Goal: Information Seeking & Learning: Learn about a topic

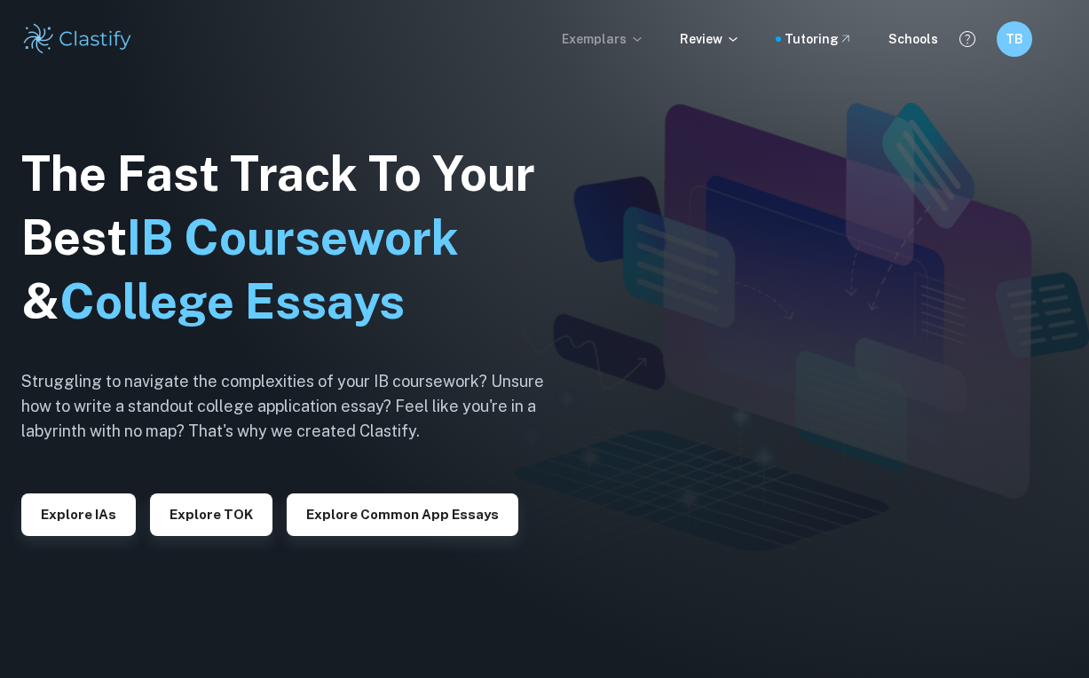
click at [627, 38] on p "Exemplars" at bounding box center [603, 39] width 83 height 20
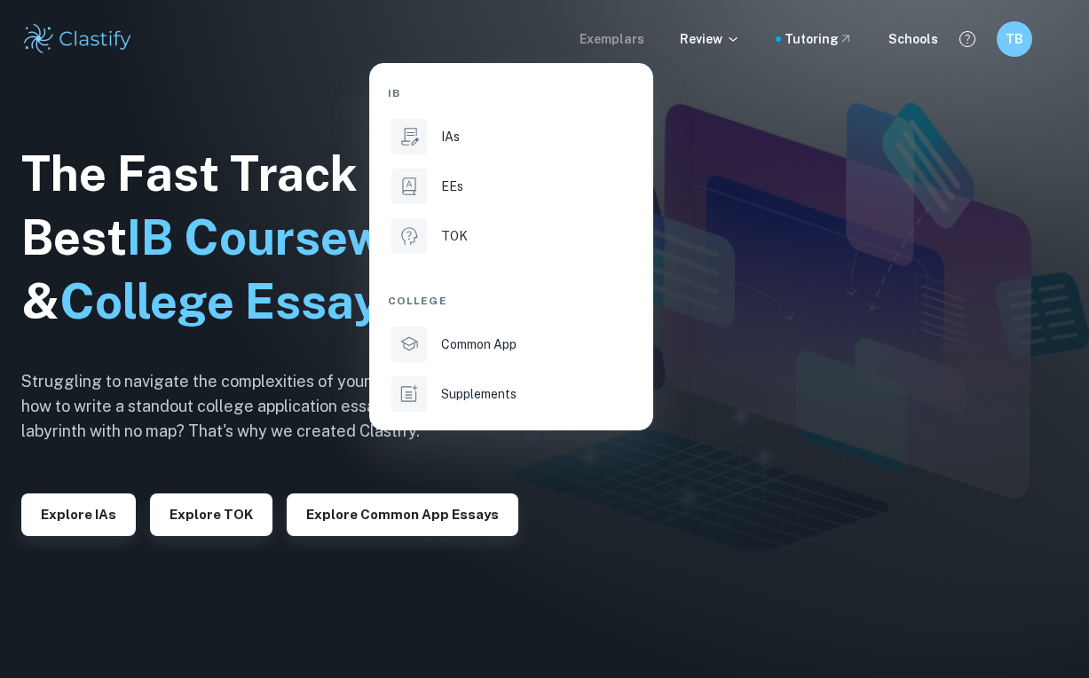
click at [627, 38] on div at bounding box center [544, 339] width 1089 height 678
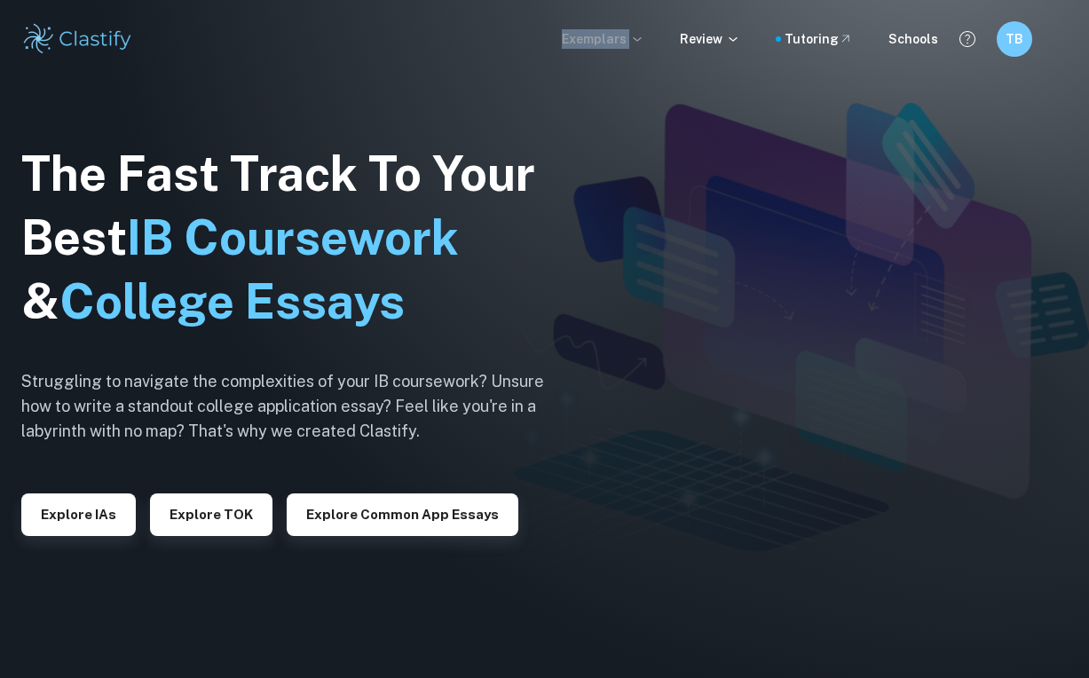
click at [627, 38] on p "Exemplars" at bounding box center [603, 39] width 83 height 20
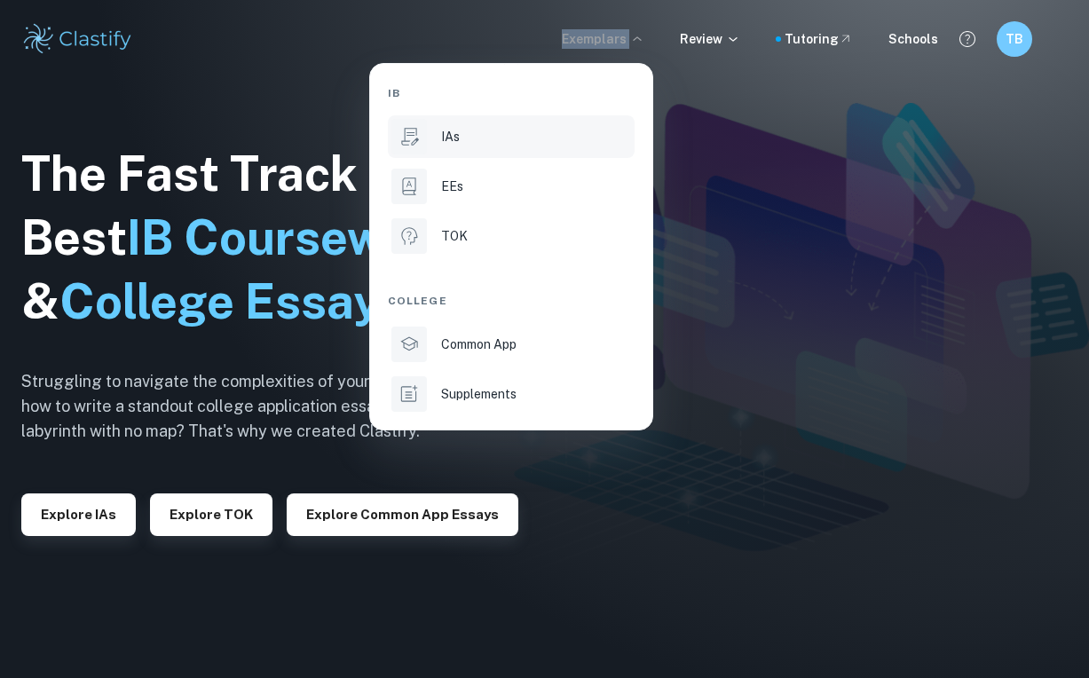
click at [424, 142] on div at bounding box center [408, 136] width 35 height 35
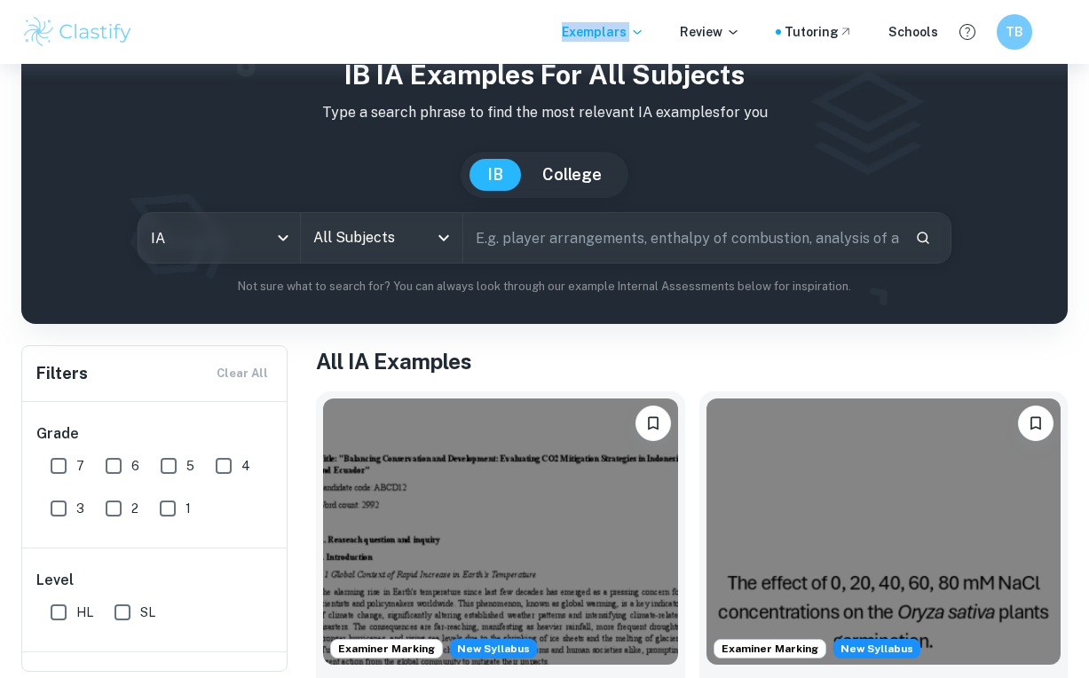
scroll to position [76, 0]
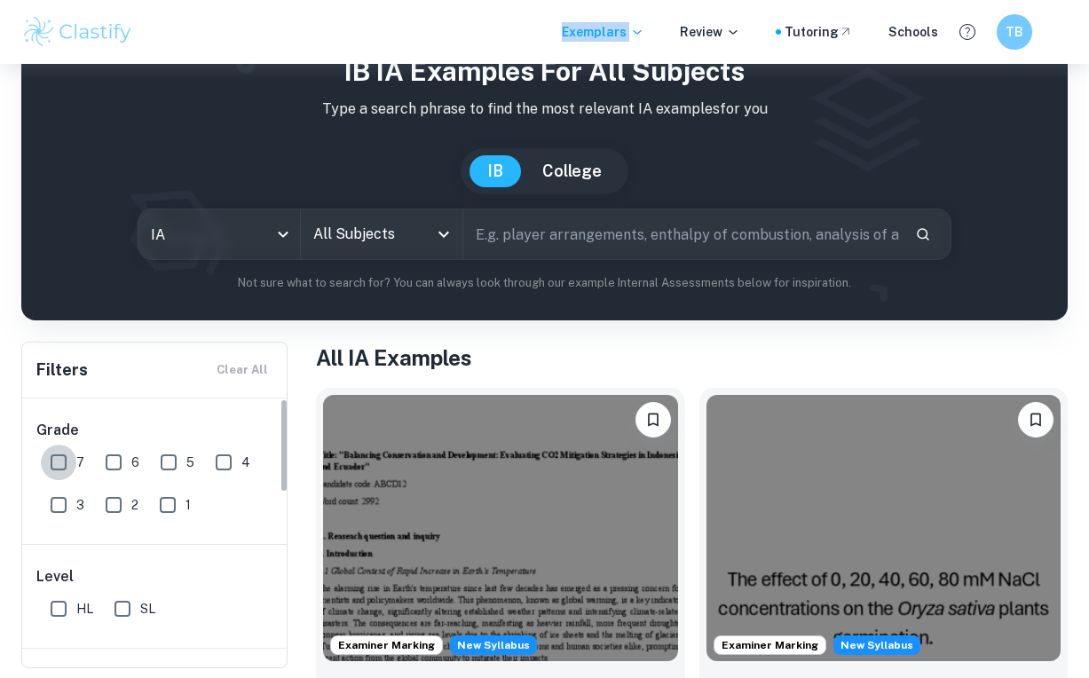
click at [52, 461] on input "7" at bounding box center [58, 462] width 35 height 35
checkbox input "true"
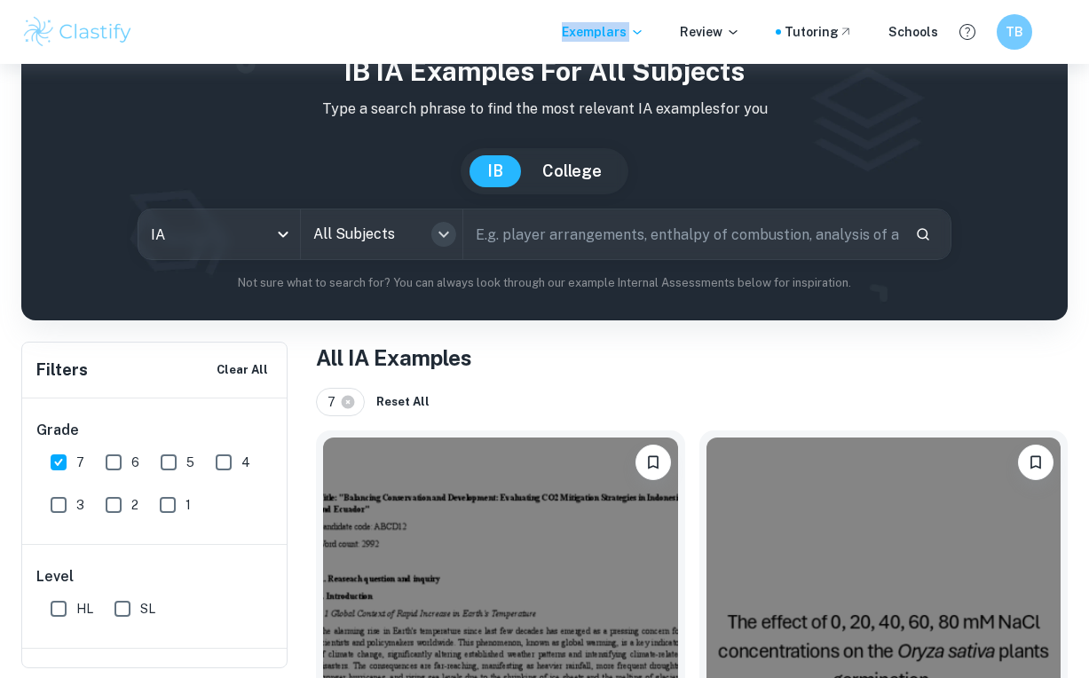
click at [447, 240] on icon "Open" at bounding box center [443, 234] width 21 height 21
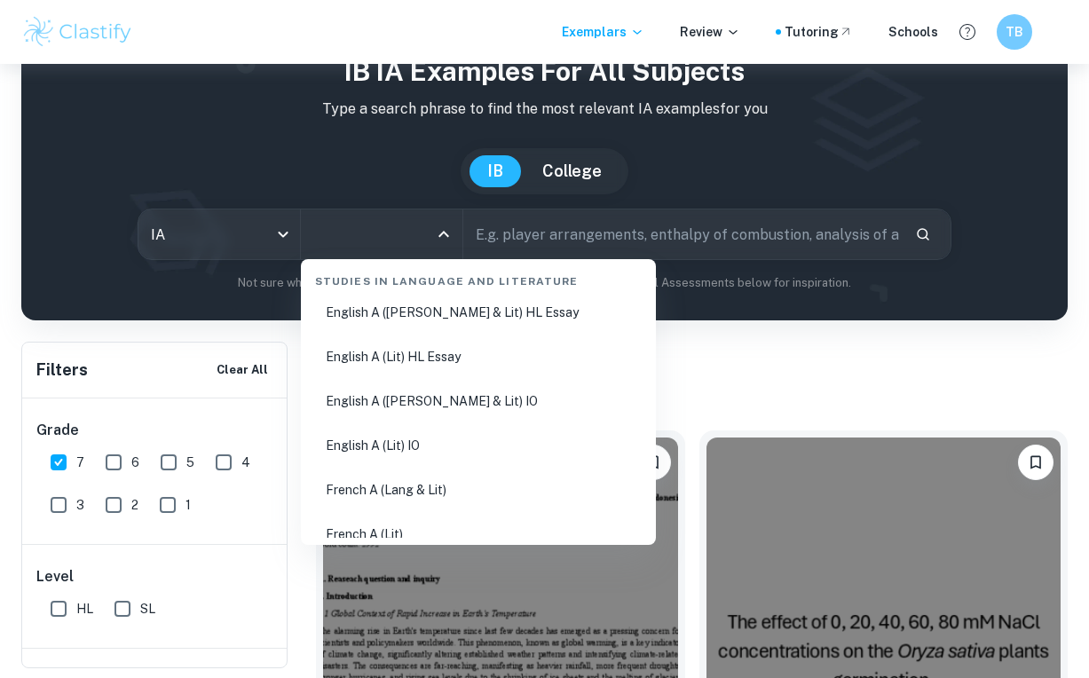
scroll to position [307, 0]
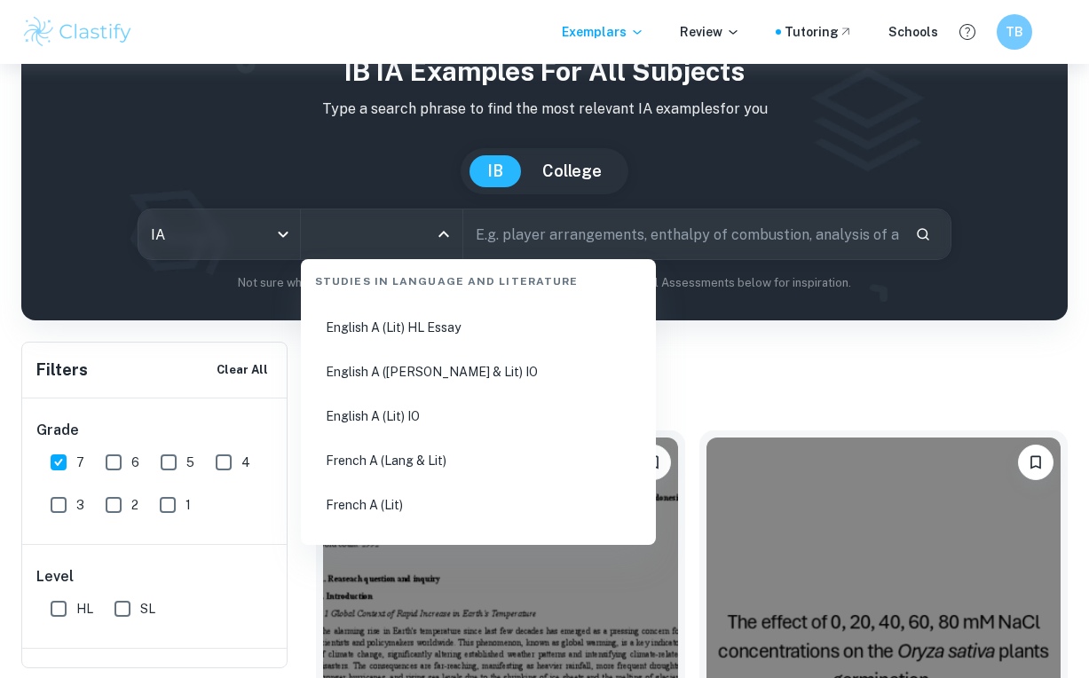
type input "c"
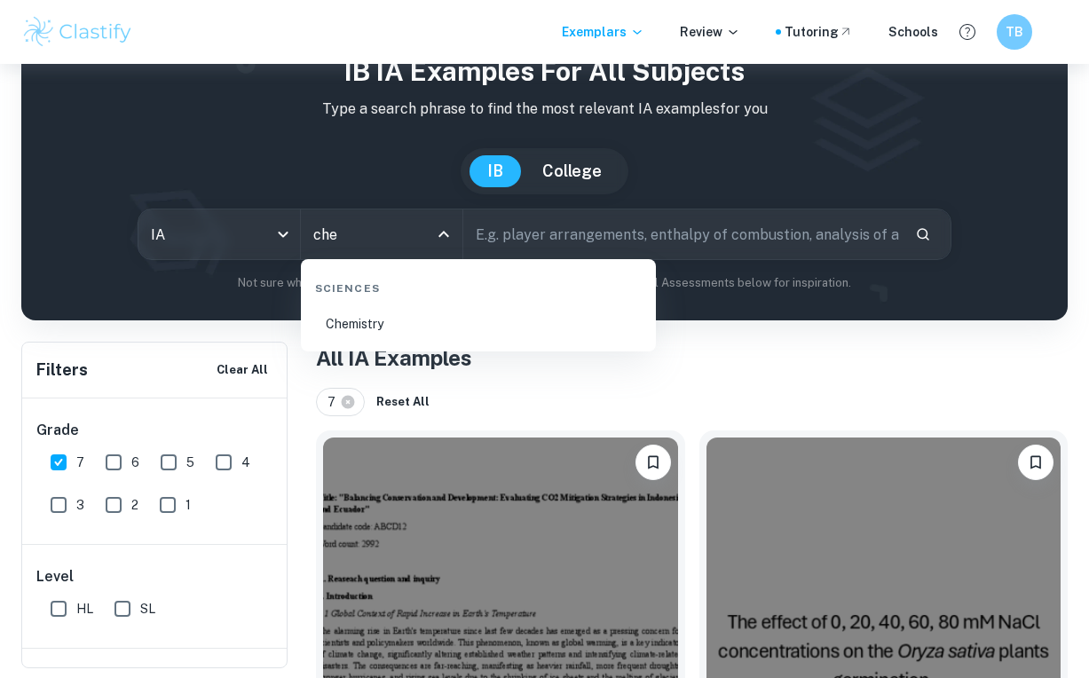
click at [370, 311] on li "Chemistry" at bounding box center [478, 323] width 341 height 41
type input "Chemistry"
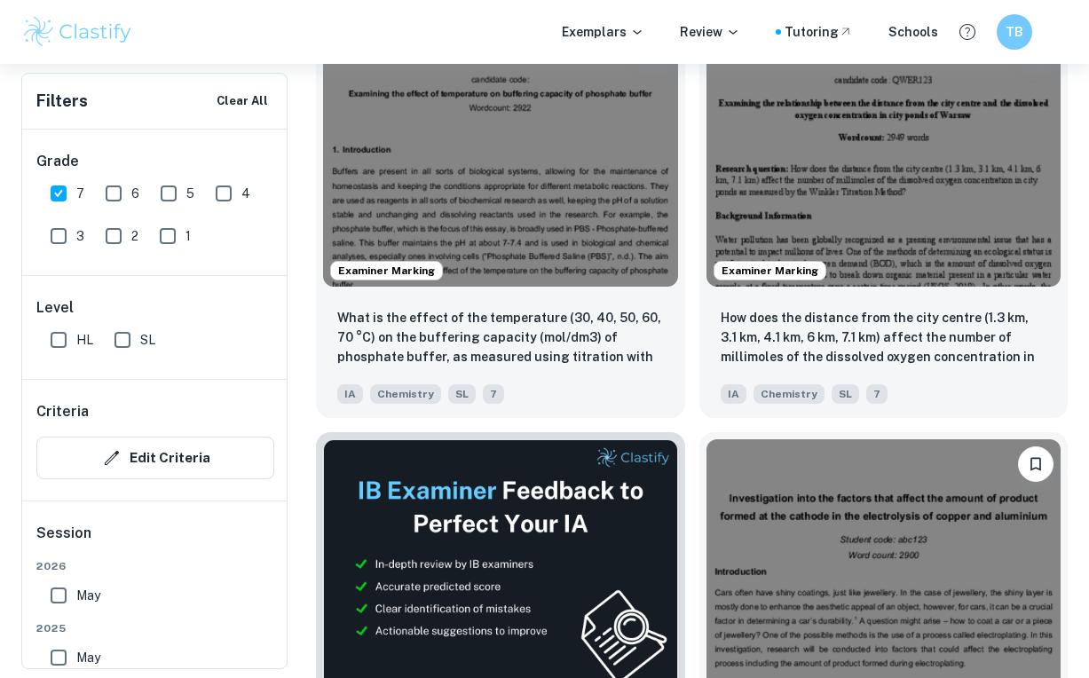
scroll to position [656, 0]
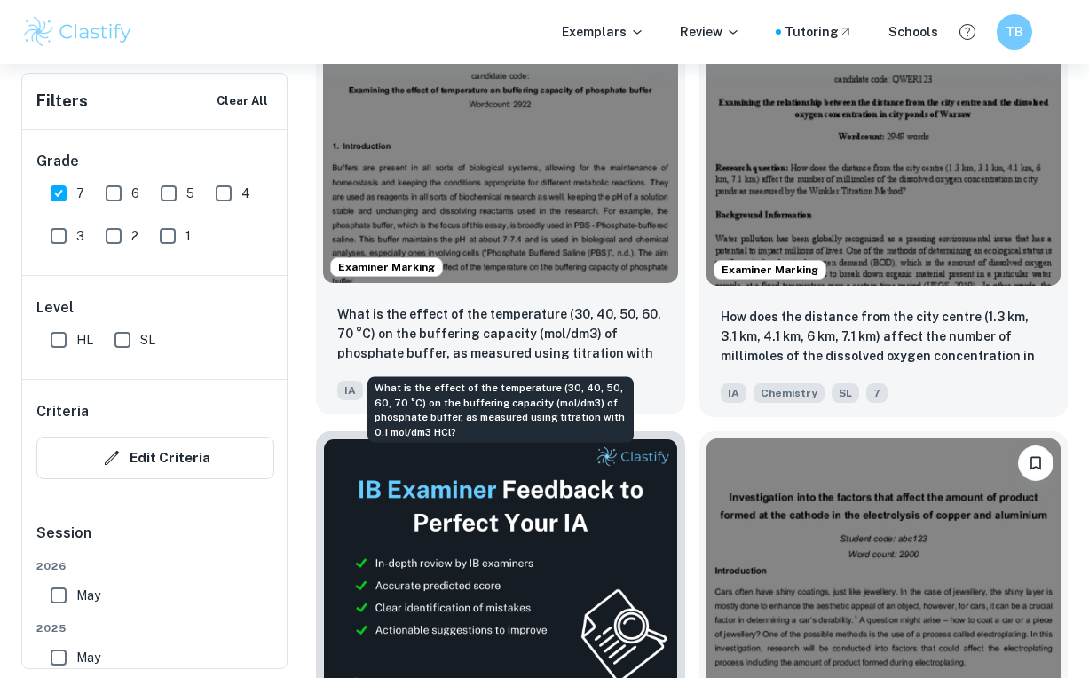
click at [563, 331] on p "What is the effect of the temperature (30, 40, 50, 60, 70 °C) on the buffering …" at bounding box center [500, 334] width 327 height 60
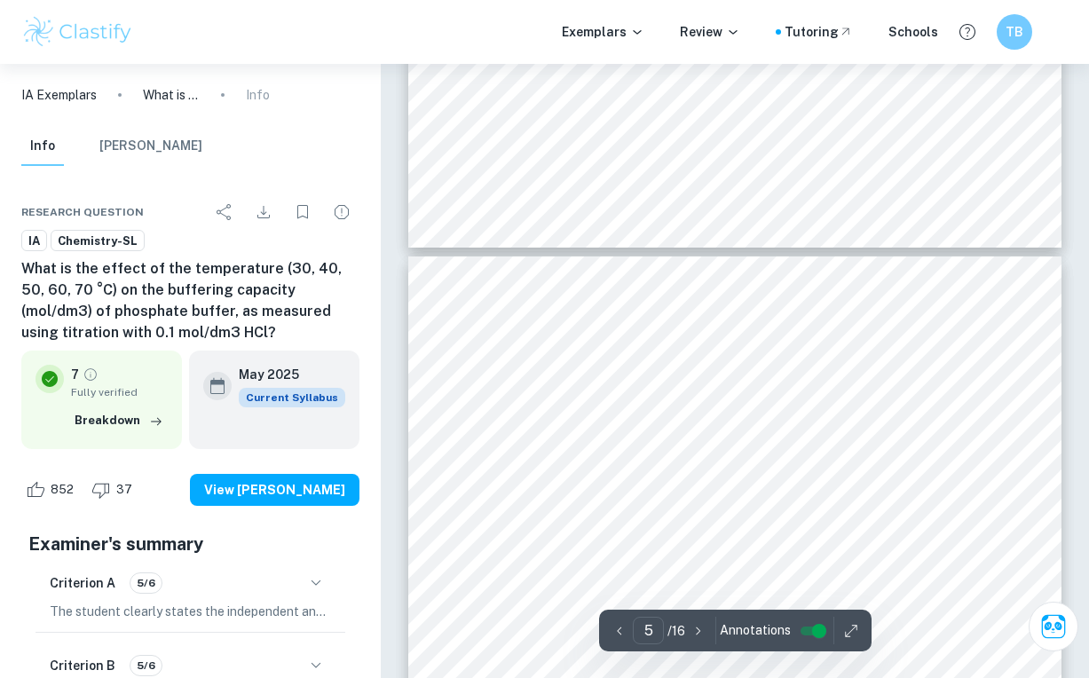
scroll to position [3682, 0]
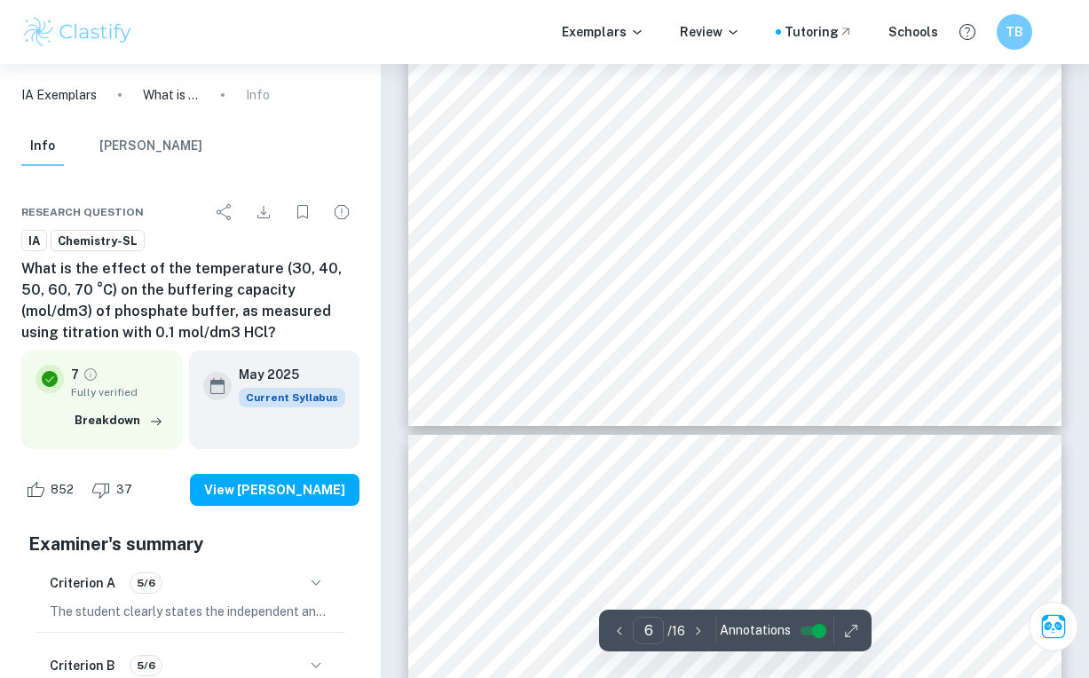
type input "7"
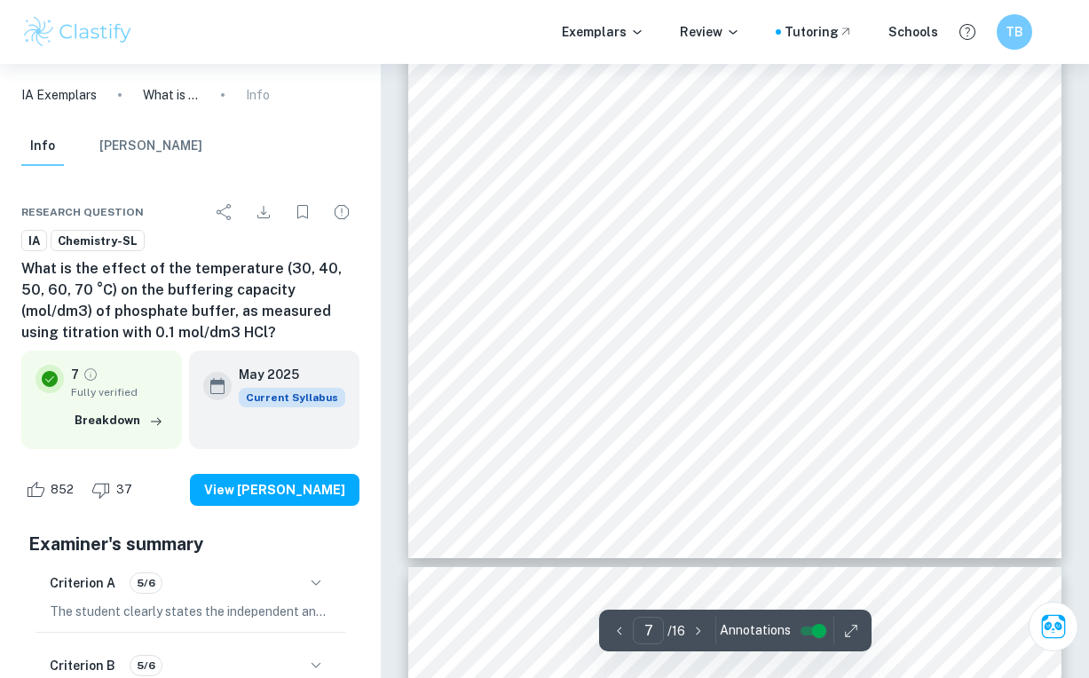
scroll to position [6222, 0]
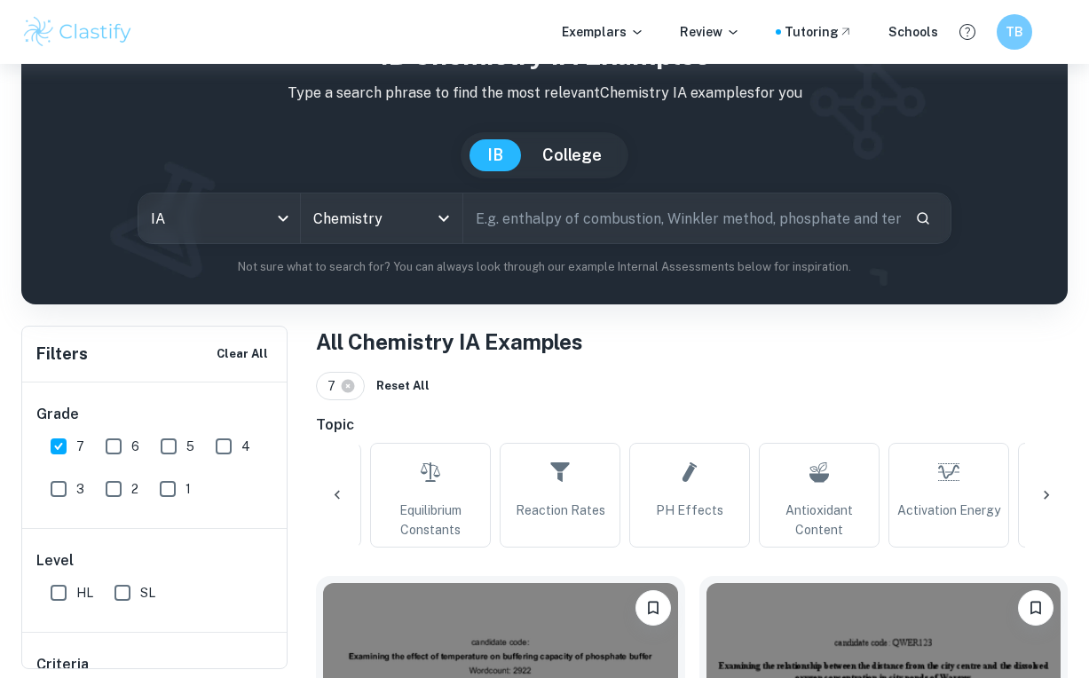
scroll to position [0, 1062]
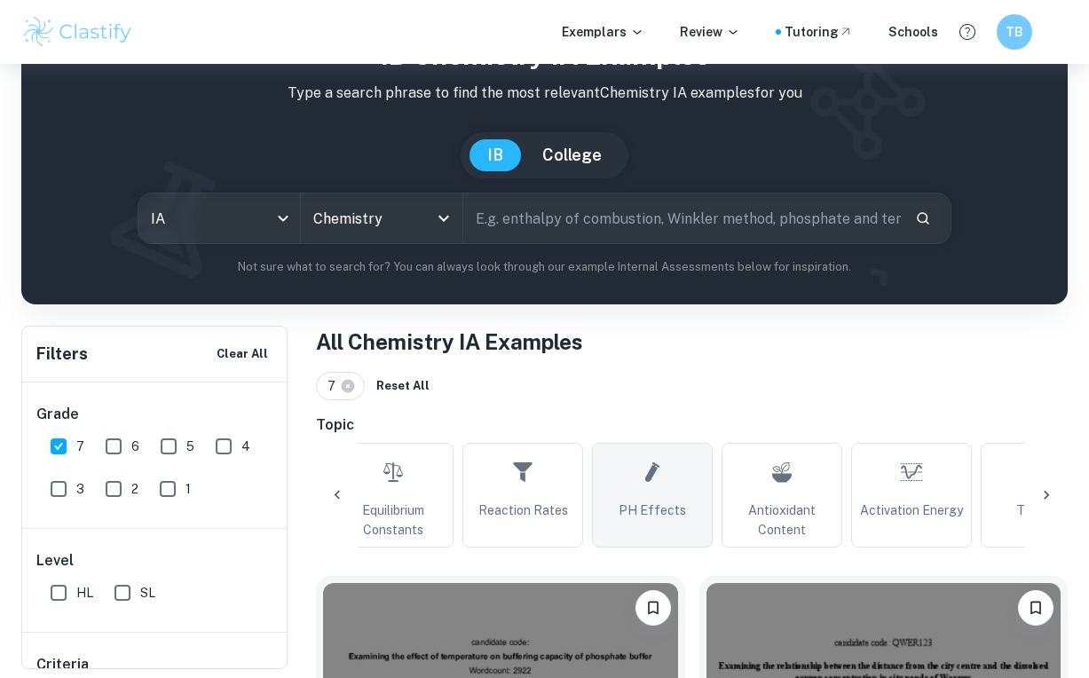
click at [622, 497] on link "pH Effects" at bounding box center [652, 495] width 121 height 105
type input "pH Effects"
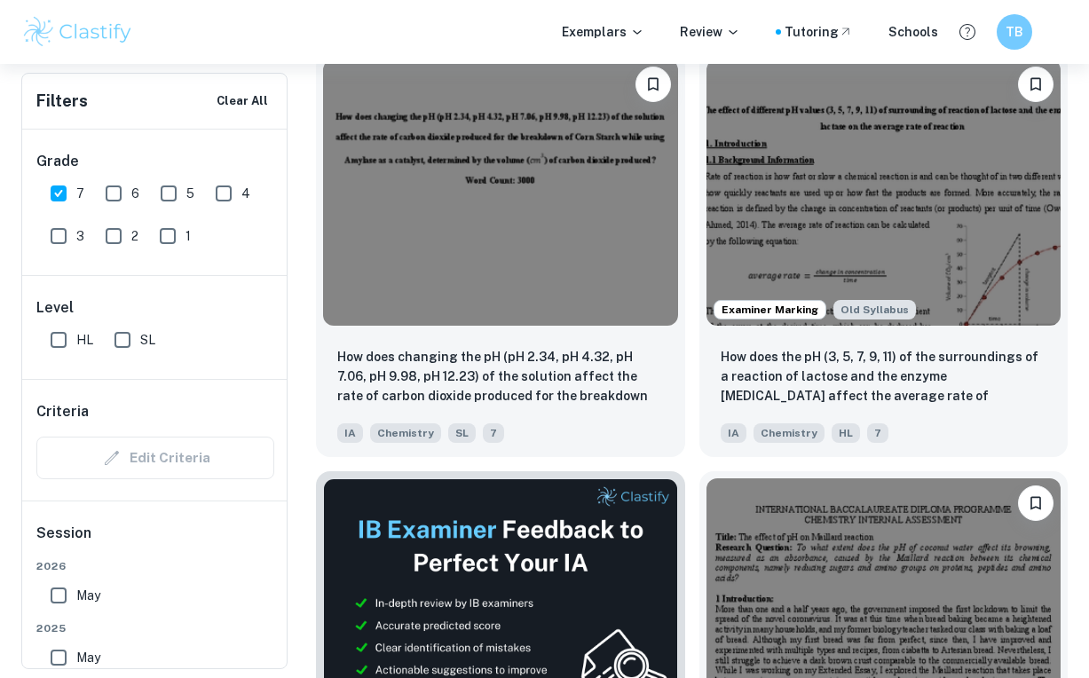
scroll to position [618, 0]
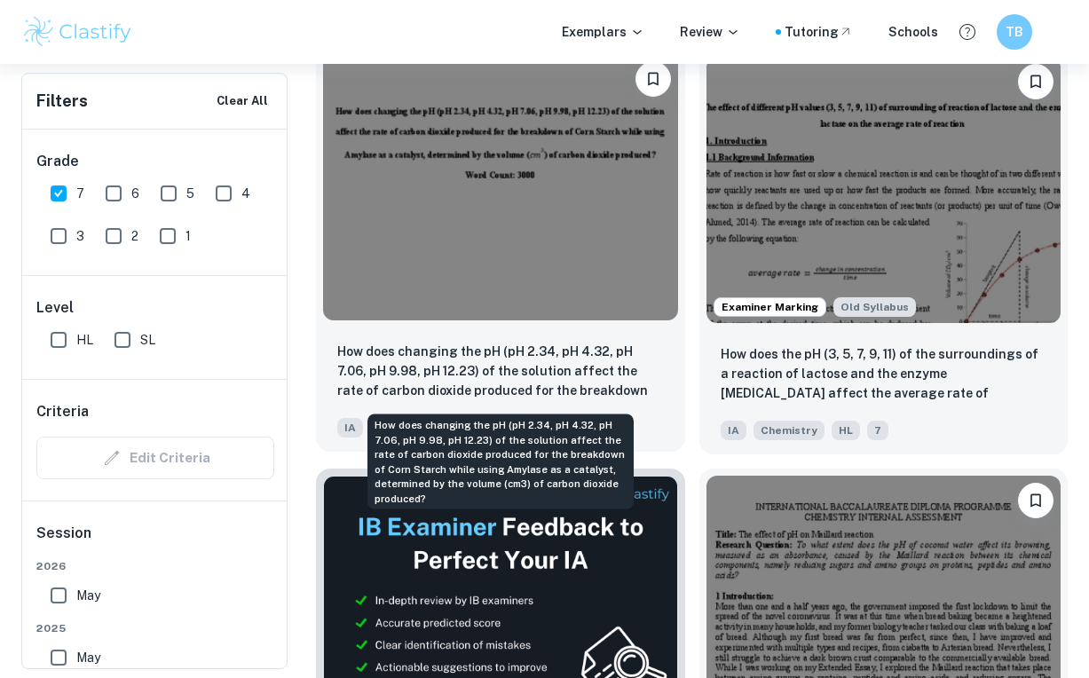
click at [575, 374] on p "How does changing the pH (pH 2.34, pH 4.32, pH 7.06, pH 9.98, pH 12.23) of the …" at bounding box center [500, 372] width 327 height 60
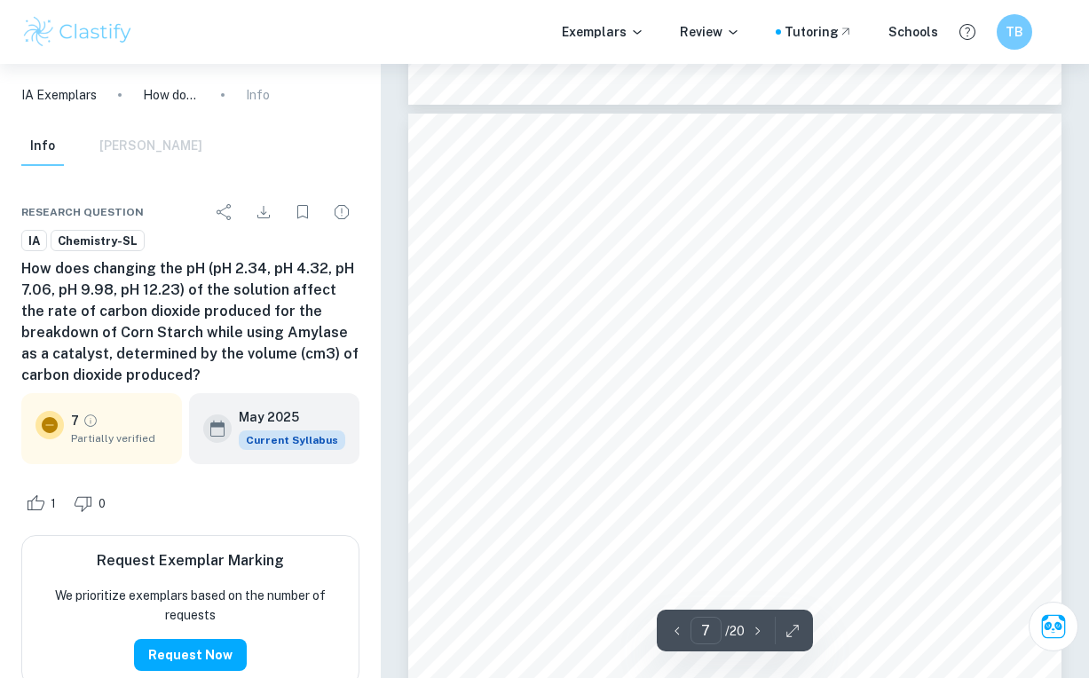
scroll to position [5361, 0]
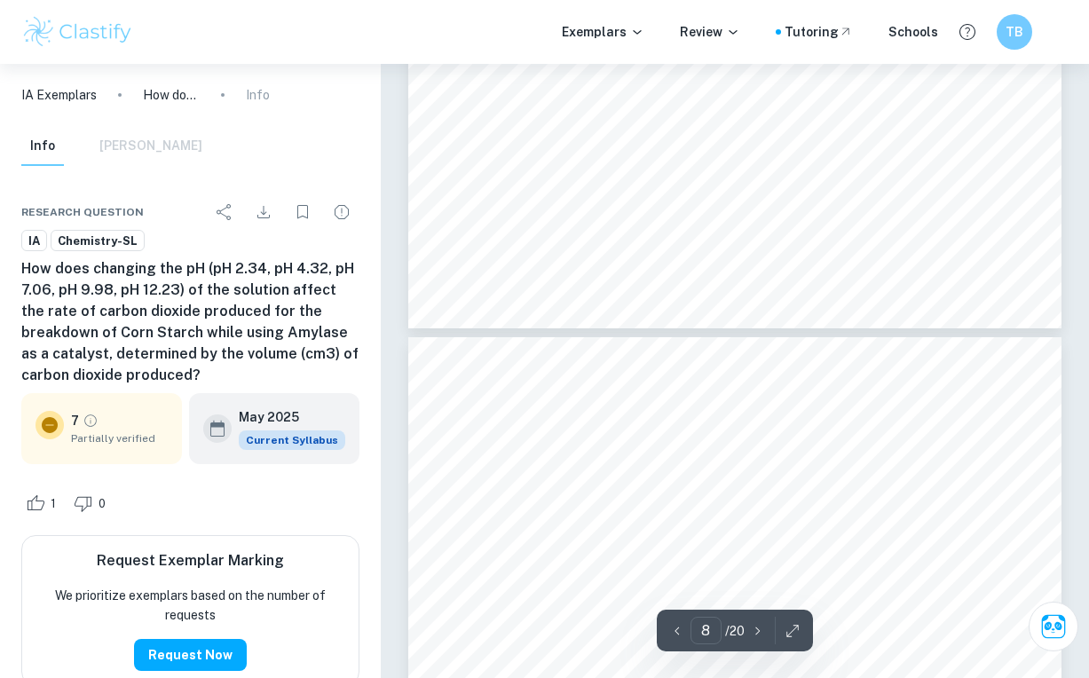
type input "9"
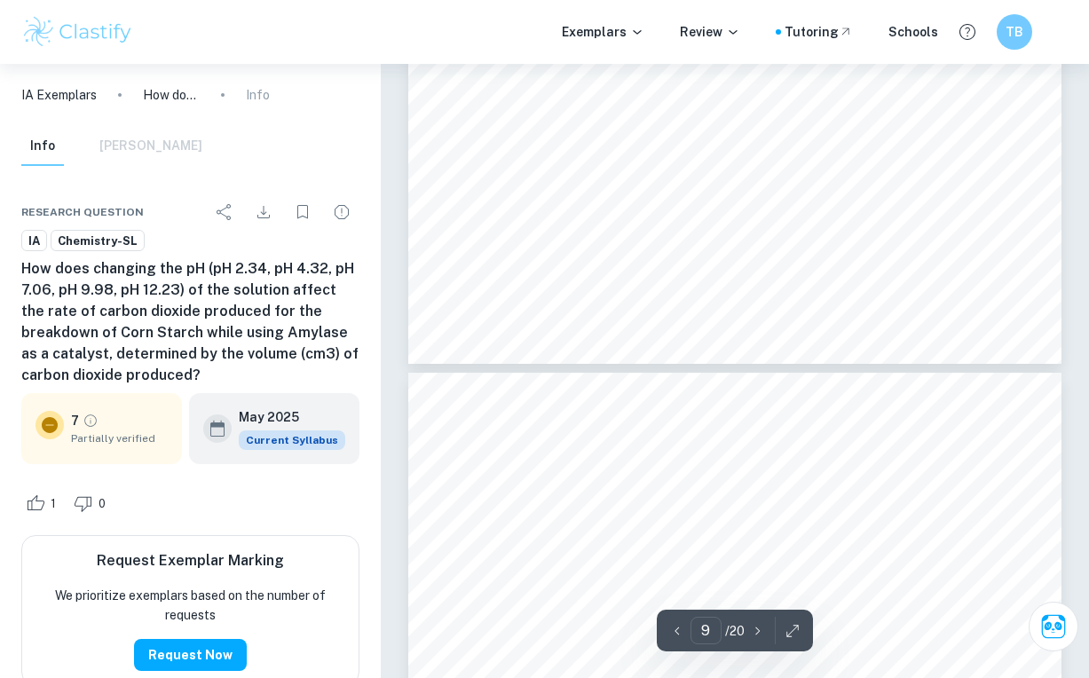
scroll to position [7501, 0]
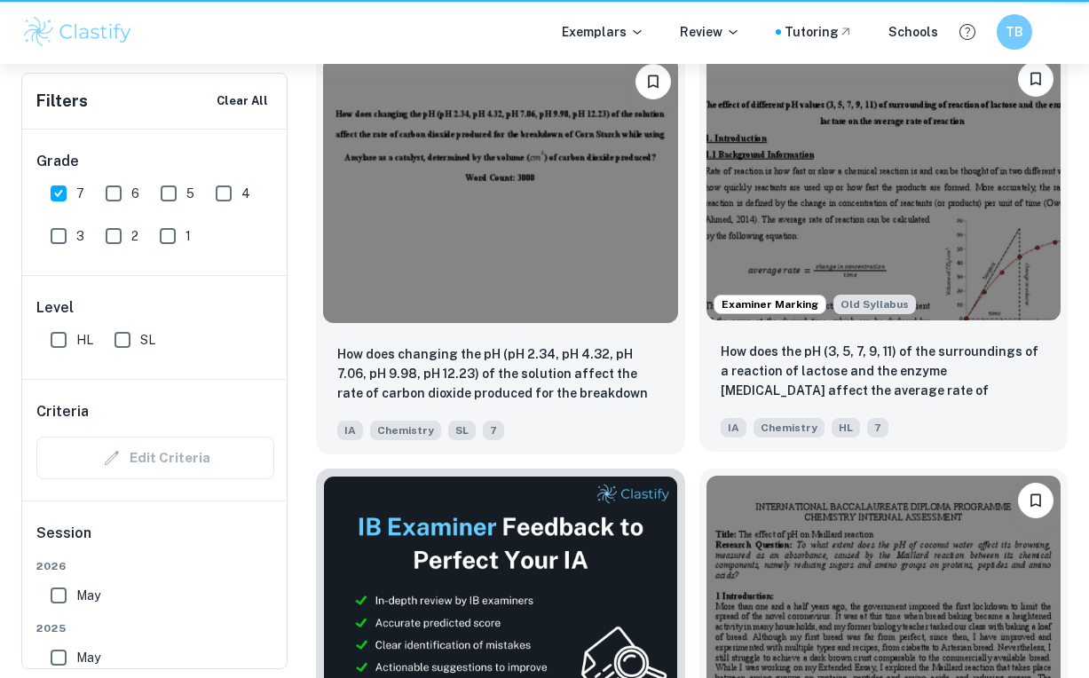
scroll to position [0, 665]
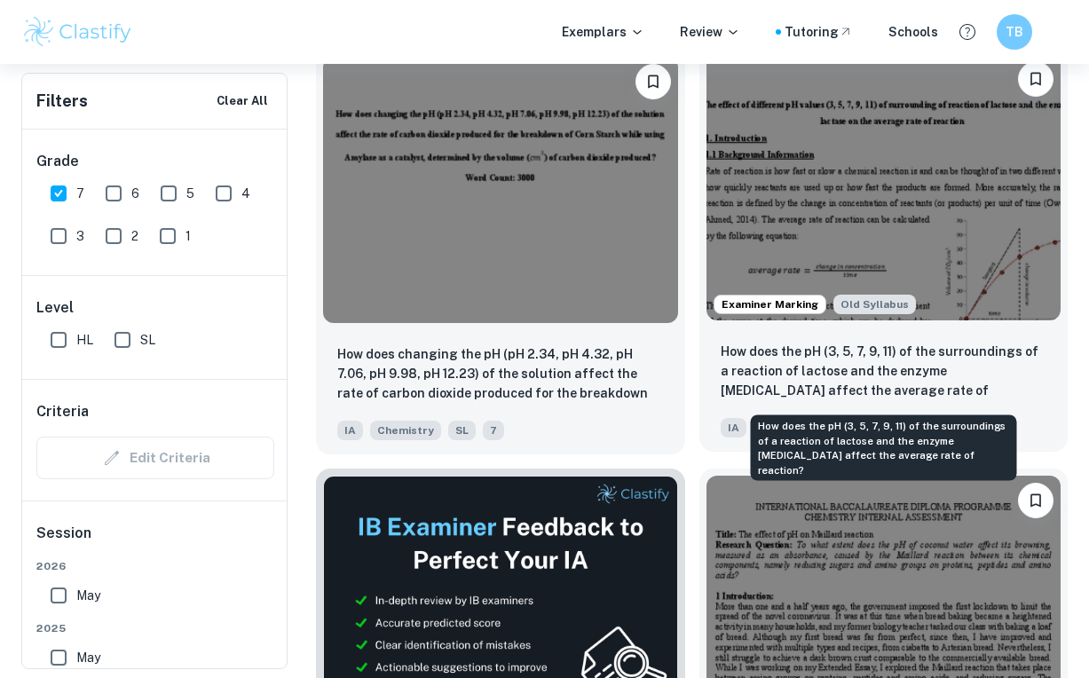
click at [794, 369] on p "How does the pH (3, 5, 7, 9, 11) of the surroundings of a reaction of lactose a…" at bounding box center [883, 372] width 327 height 60
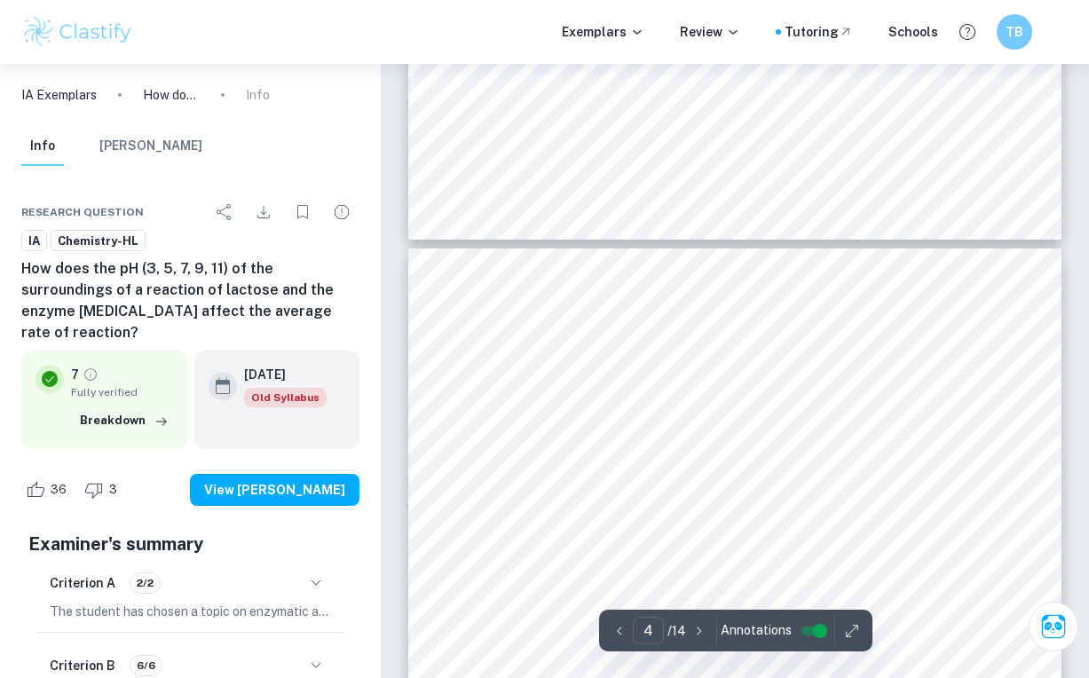
scroll to position [3548, 0]
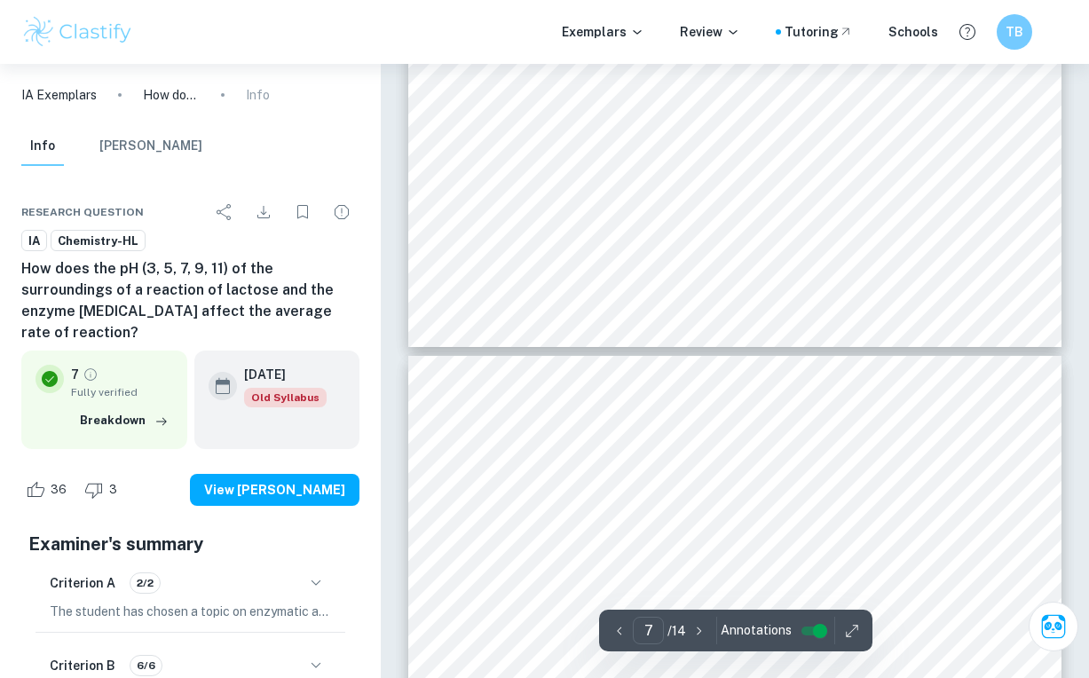
type input "8"
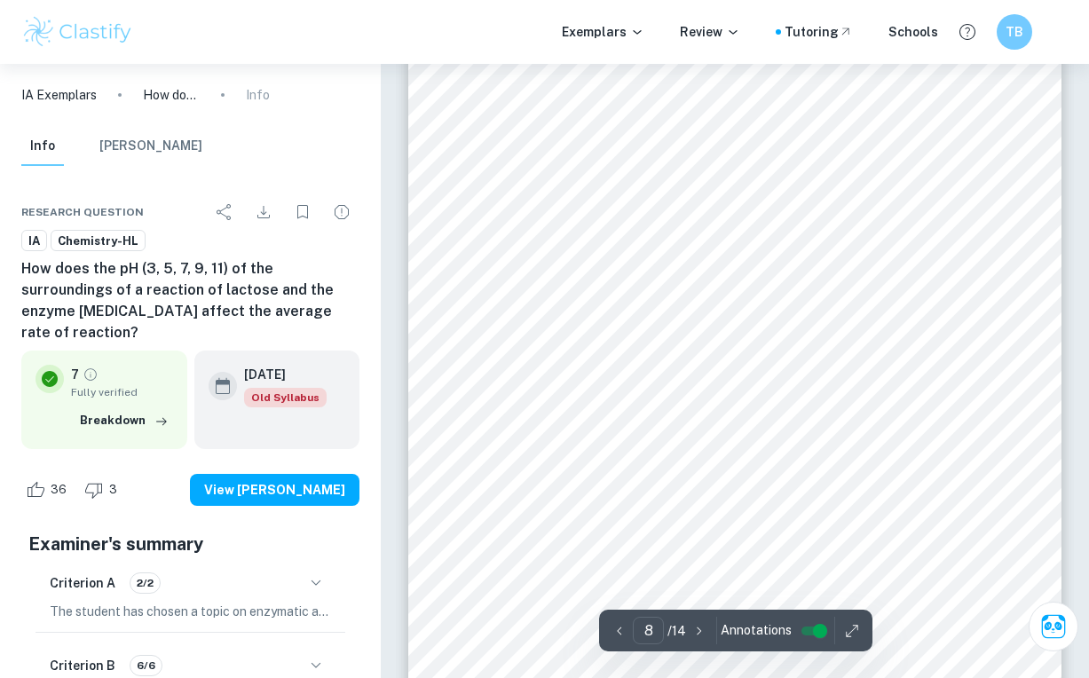
scroll to position [6879, 0]
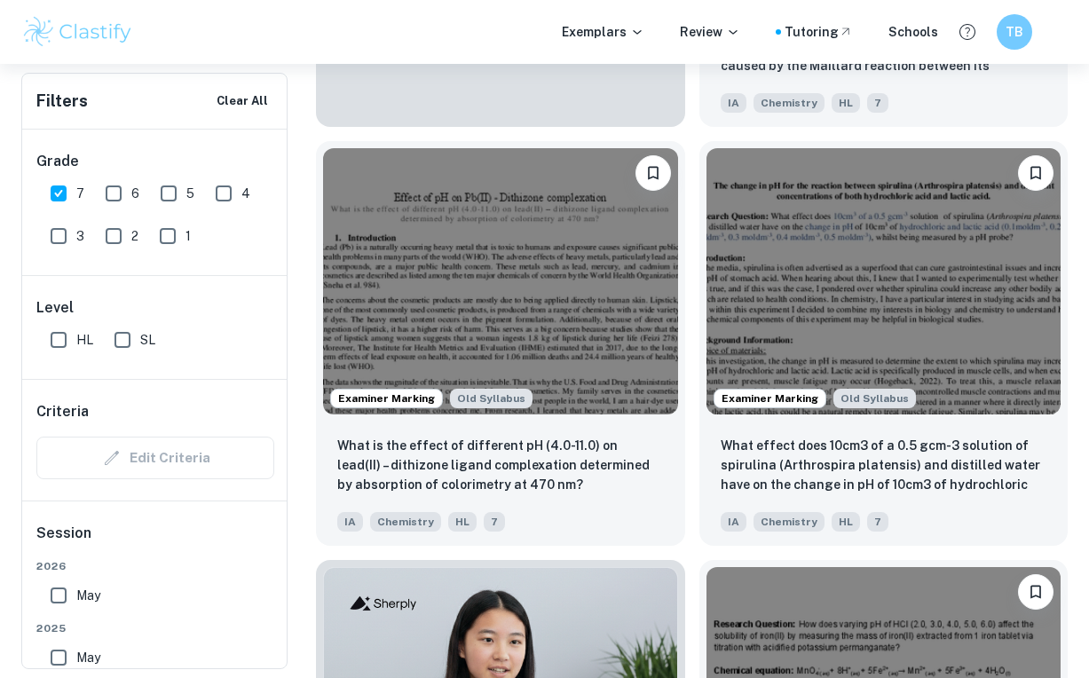
scroll to position [1366, 0]
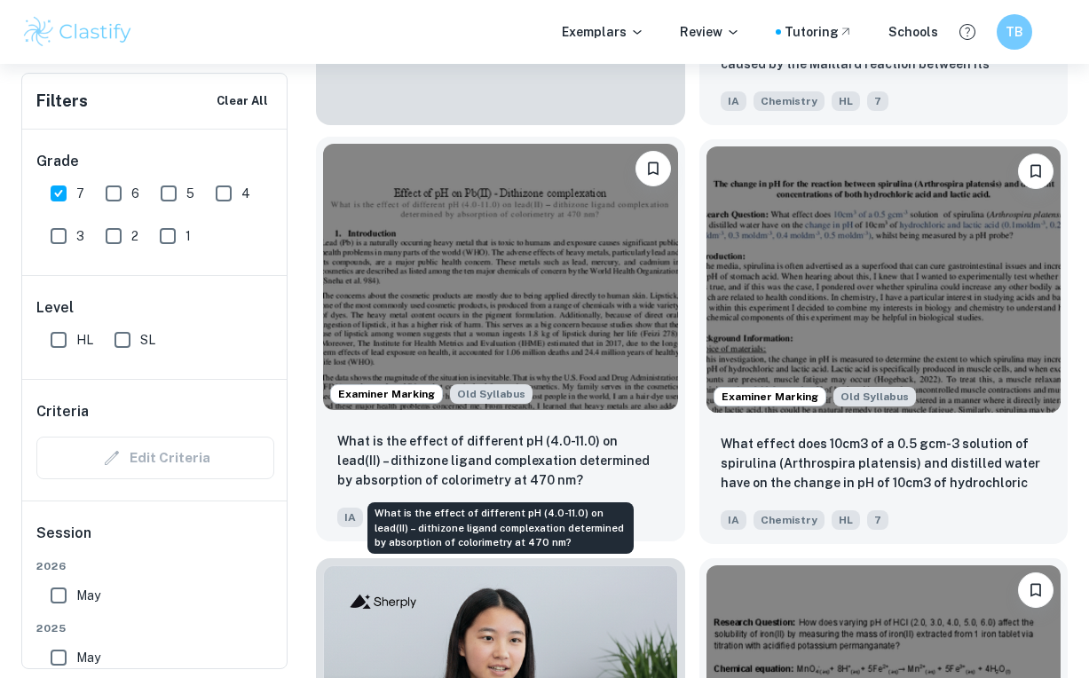
click at [540, 469] on p "What is the effect of different pH (4.0-11.0) on lead(II) – dithizone ligand co…" at bounding box center [500, 460] width 327 height 59
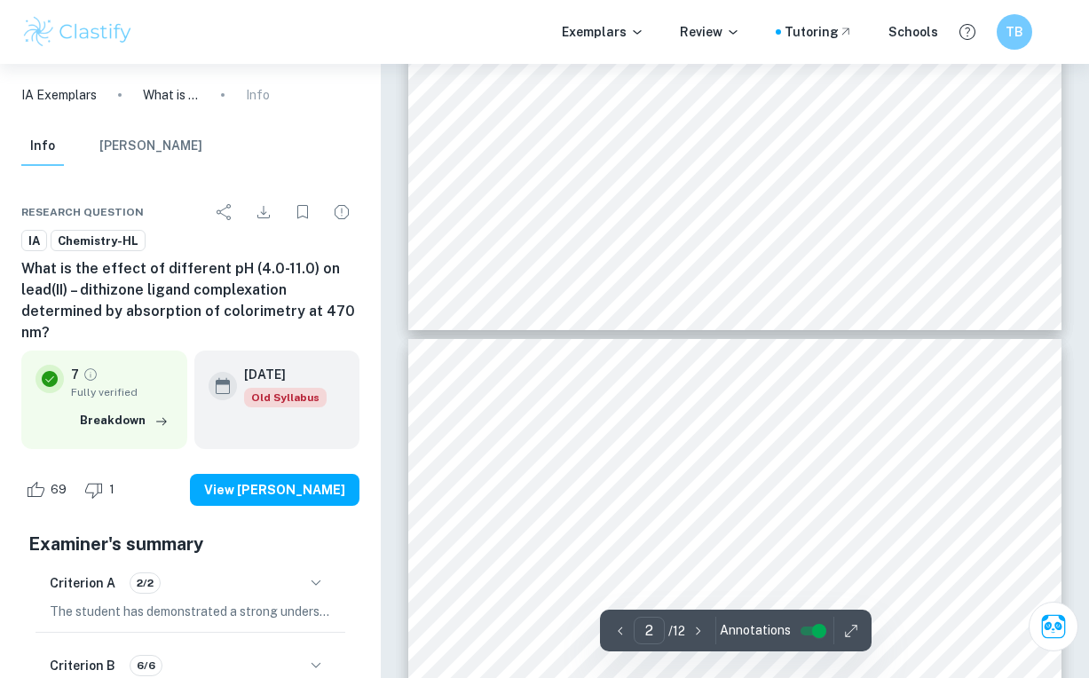
type input "3"
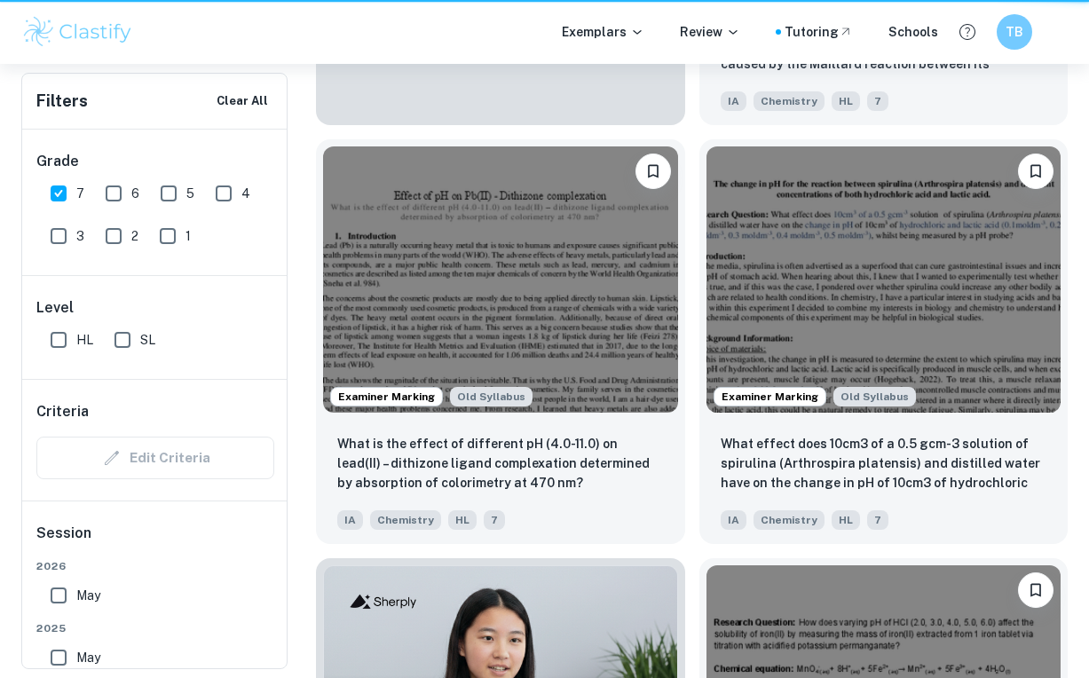
scroll to position [0, 665]
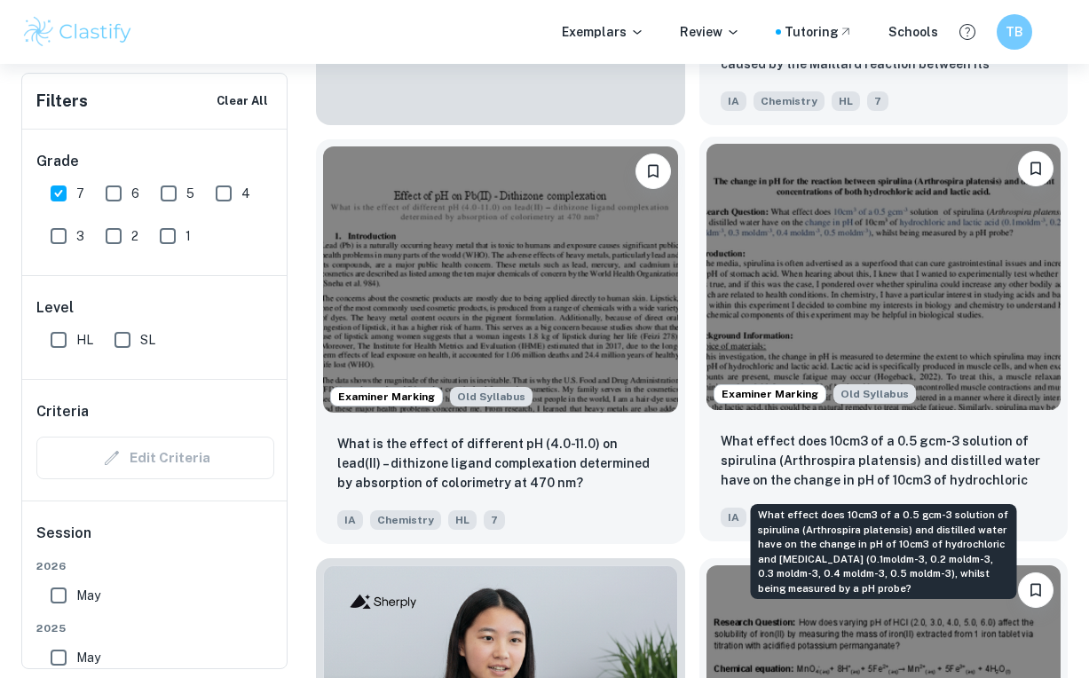
click at [851, 445] on p "What effect does 10cm3 of a 0.5 gcm-3 solution of spirulina (Arthrospira platen…" at bounding box center [883, 461] width 327 height 60
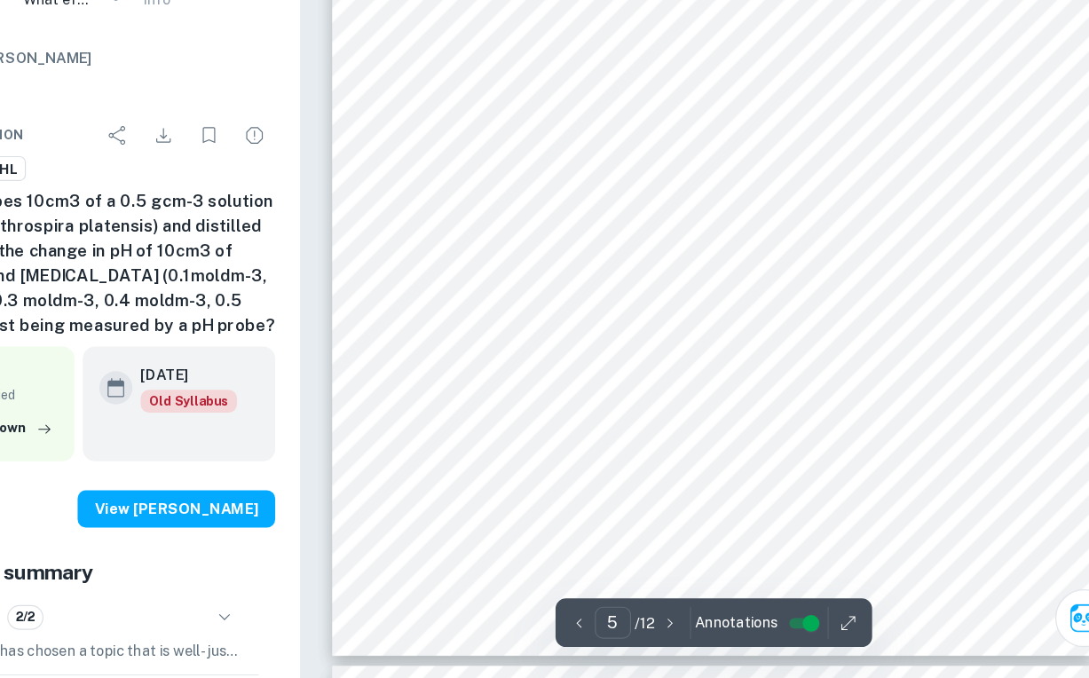
scroll to position [4624, 0]
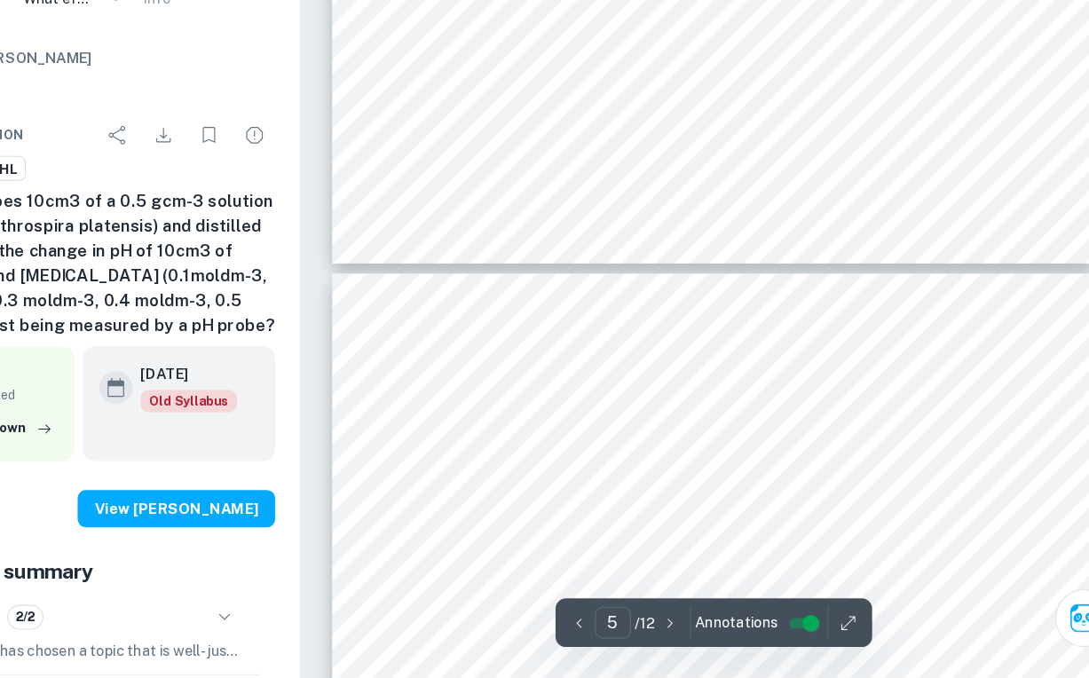
type input "6"
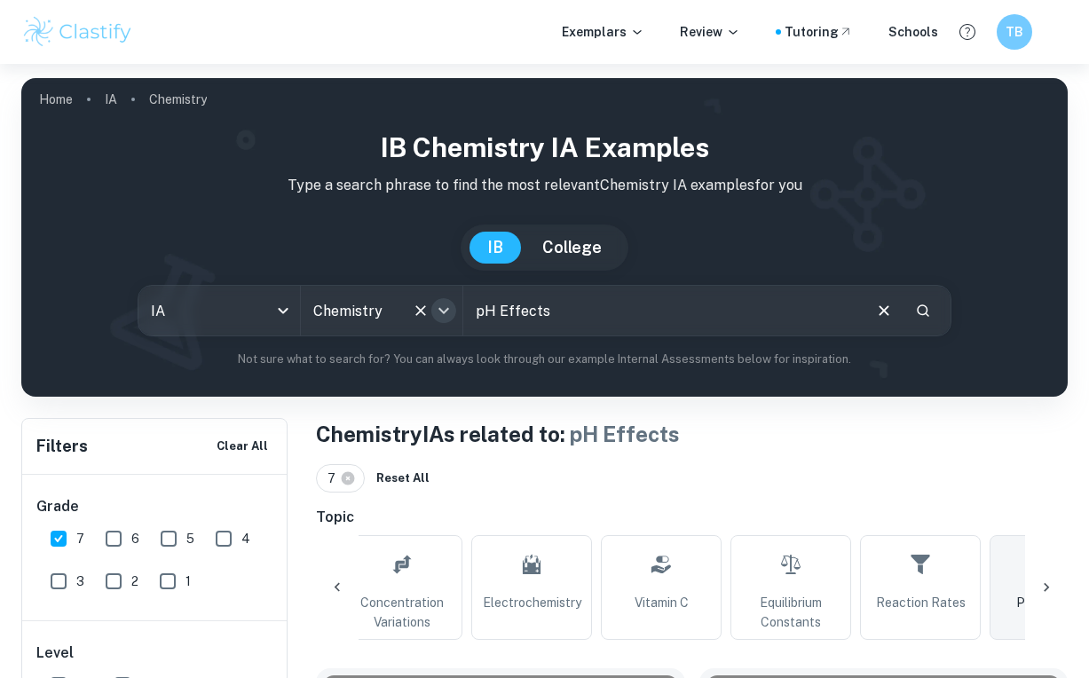
click at [445, 319] on icon "Open" at bounding box center [443, 310] width 21 height 21
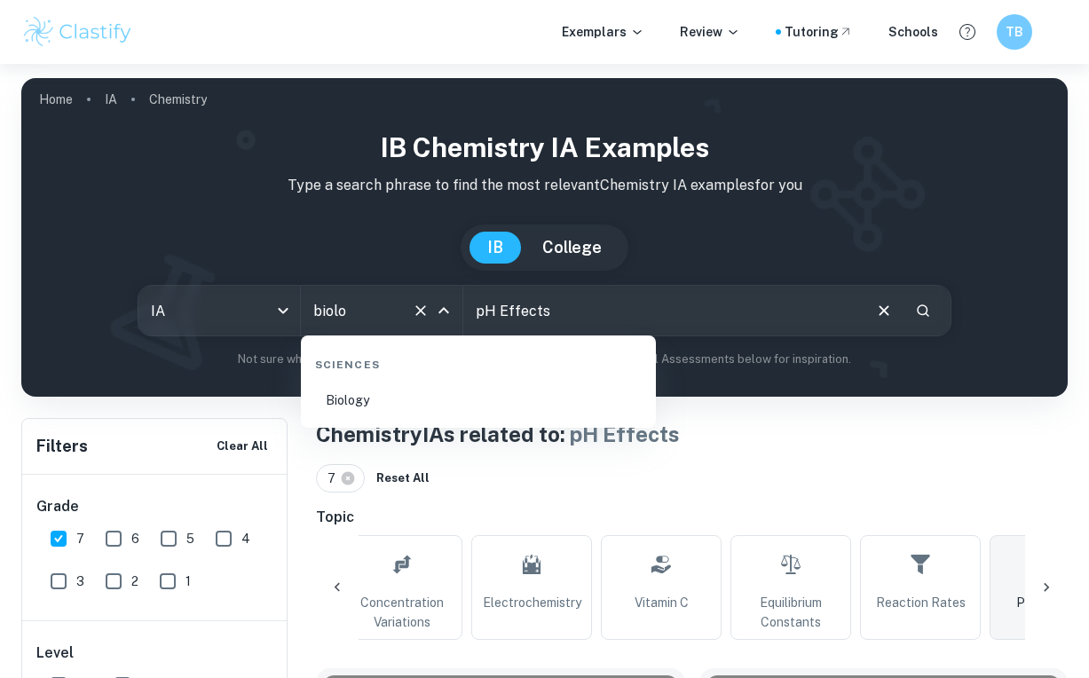
click at [353, 397] on li "Biology" at bounding box center [478, 400] width 341 height 41
type input "Biology"
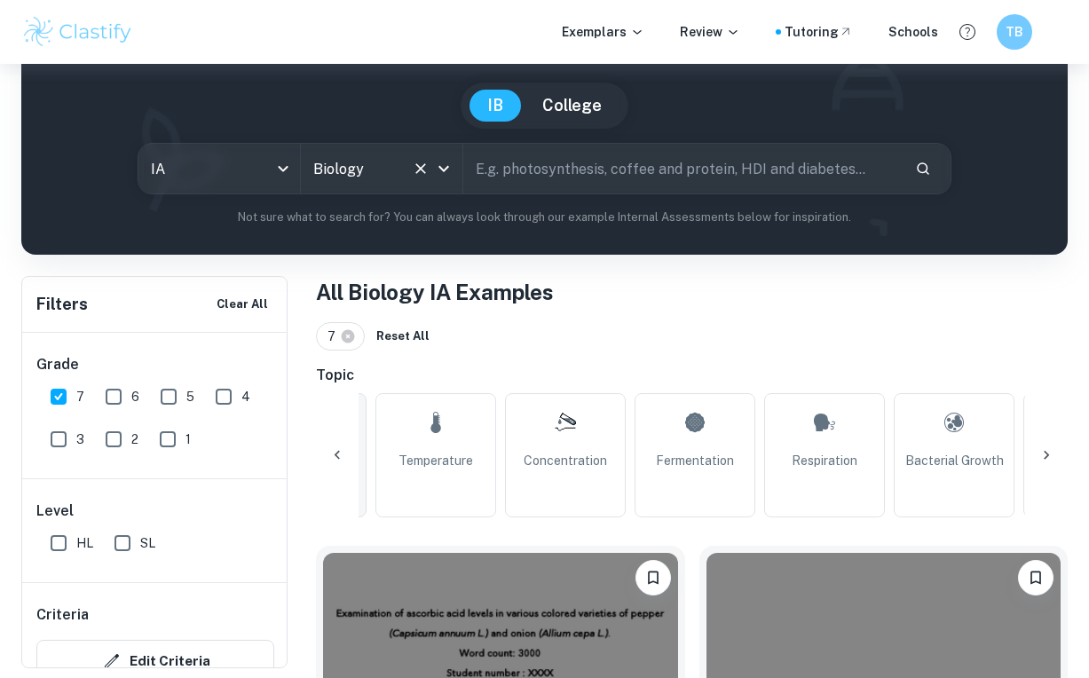
scroll to position [0, 399]
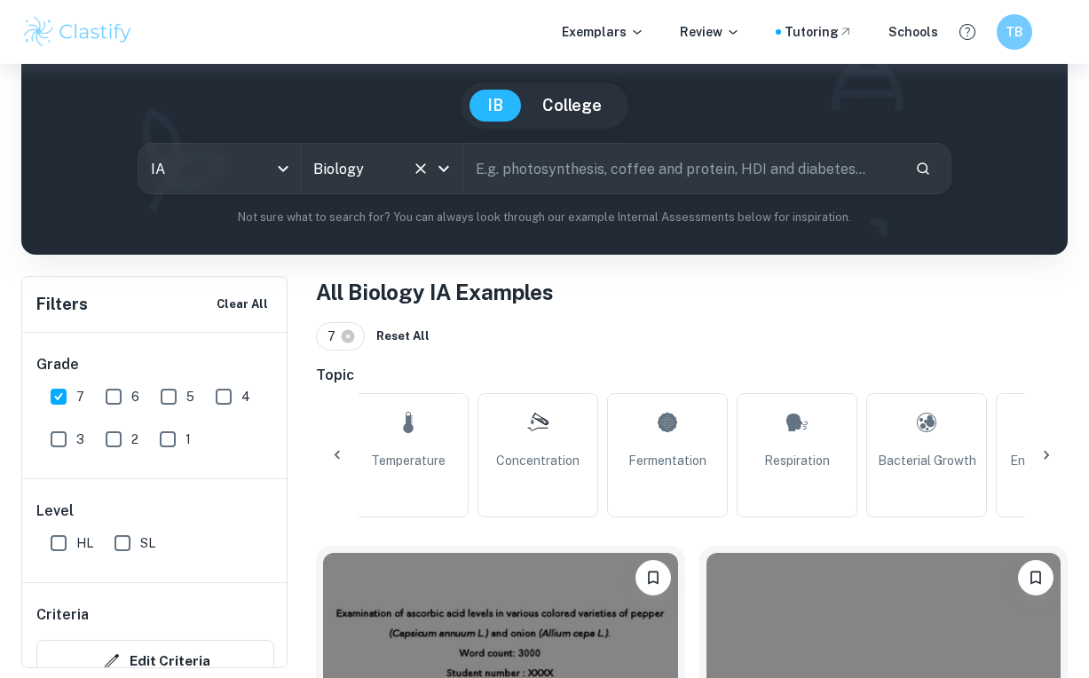
type input "Biology"
click at [925, 470] on link "Bacterial Growth" at bounding box center [926, 455] width 121 height 124
type input "Bacterial Growth"
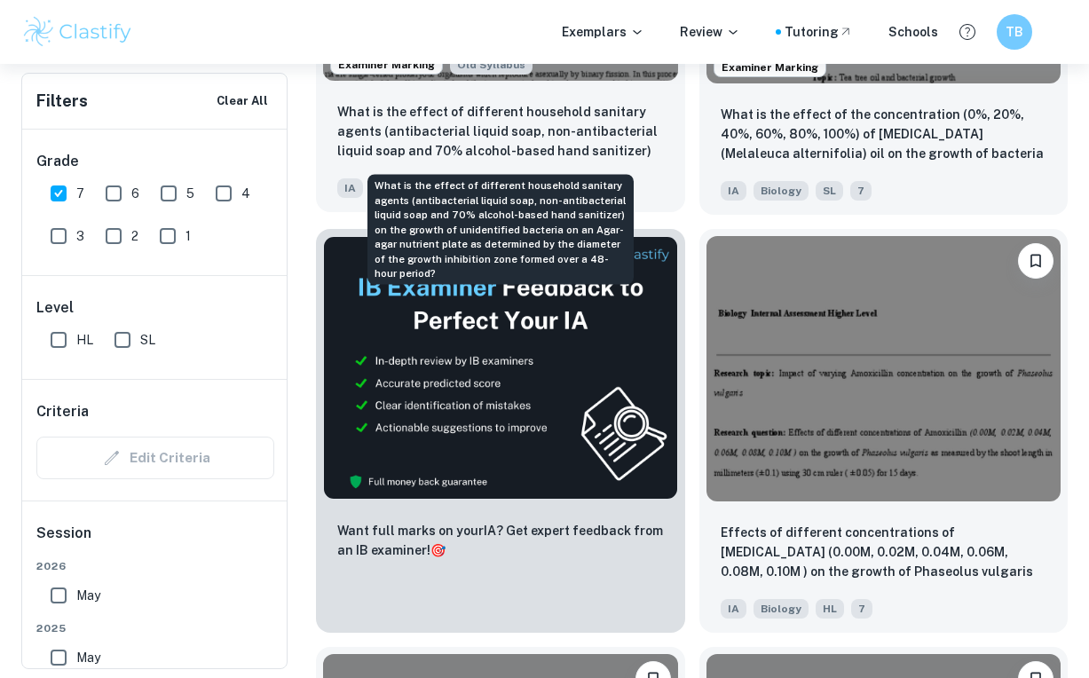
scroll to position [1153, 0]
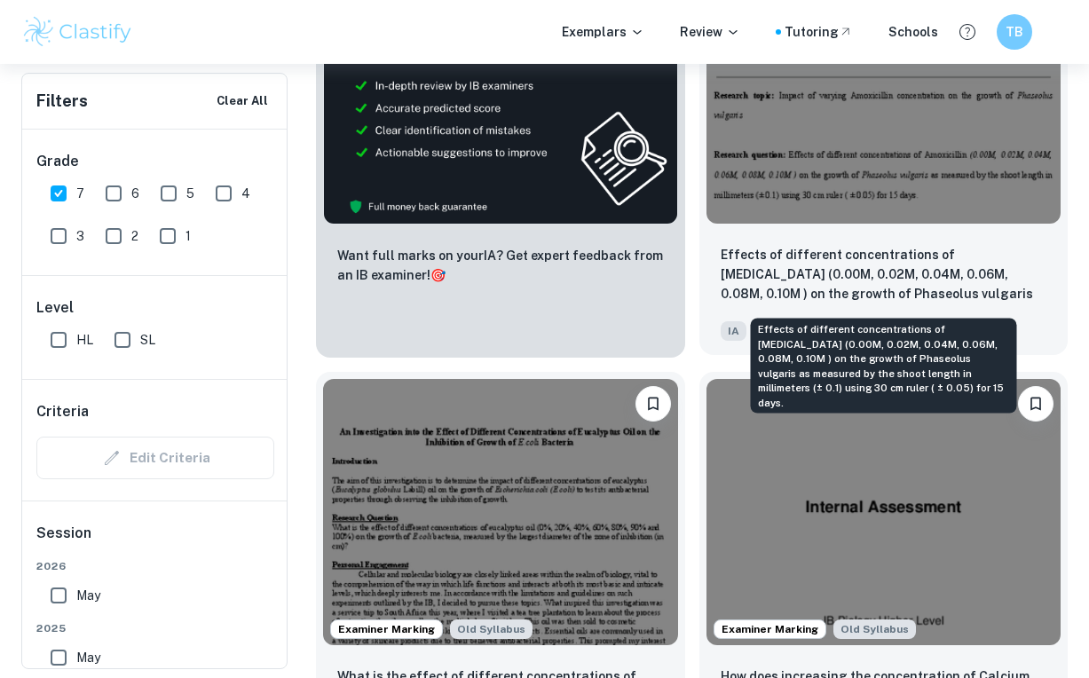
click at [821, 283] on p "Effects of different concentrations of [MEDICAL_DATA] (0.00M, 0.02M, 0.04M, 0.0…" at bounding box center [883, 275] width 327 height 60
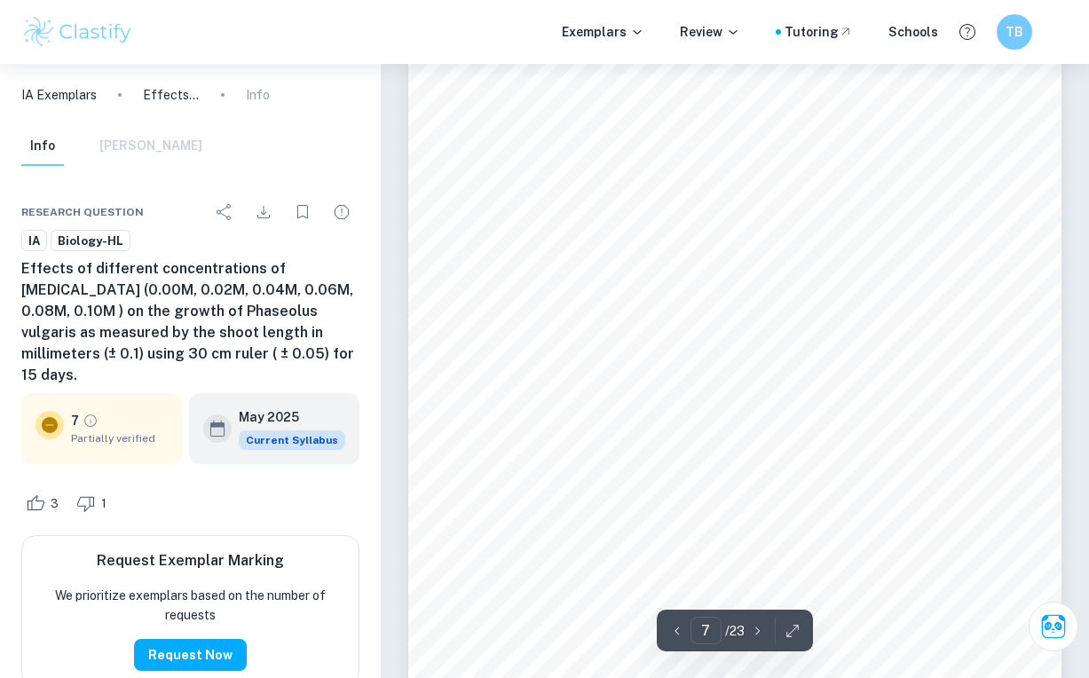
scroll to position [5434, 0]
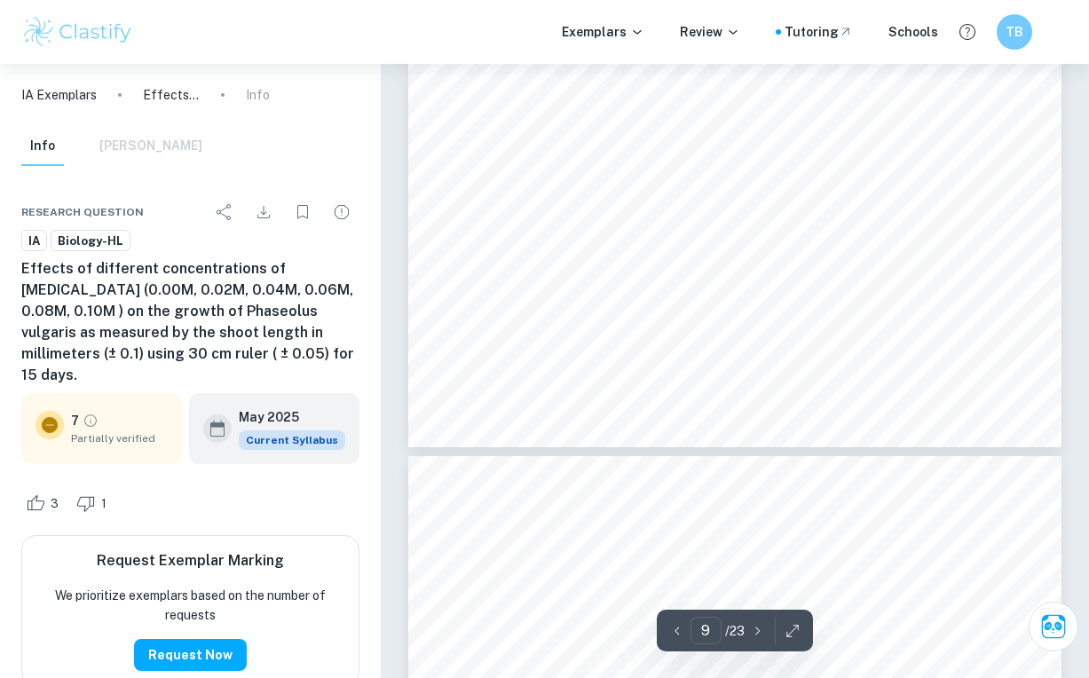
type input "10"
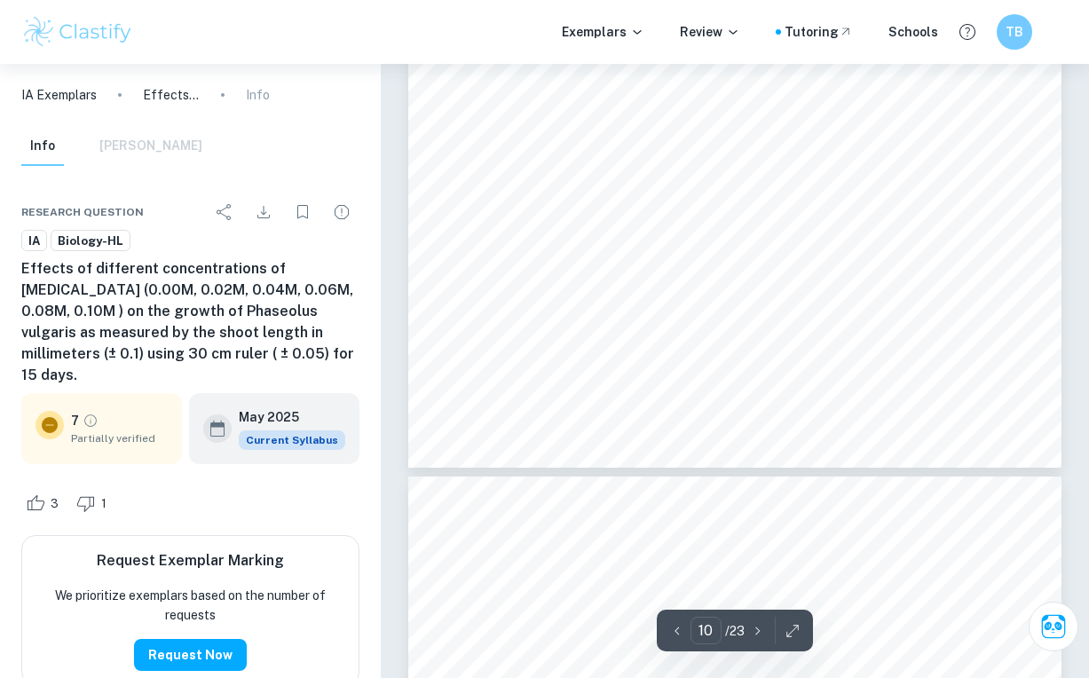
scroll to position [8260, 0]
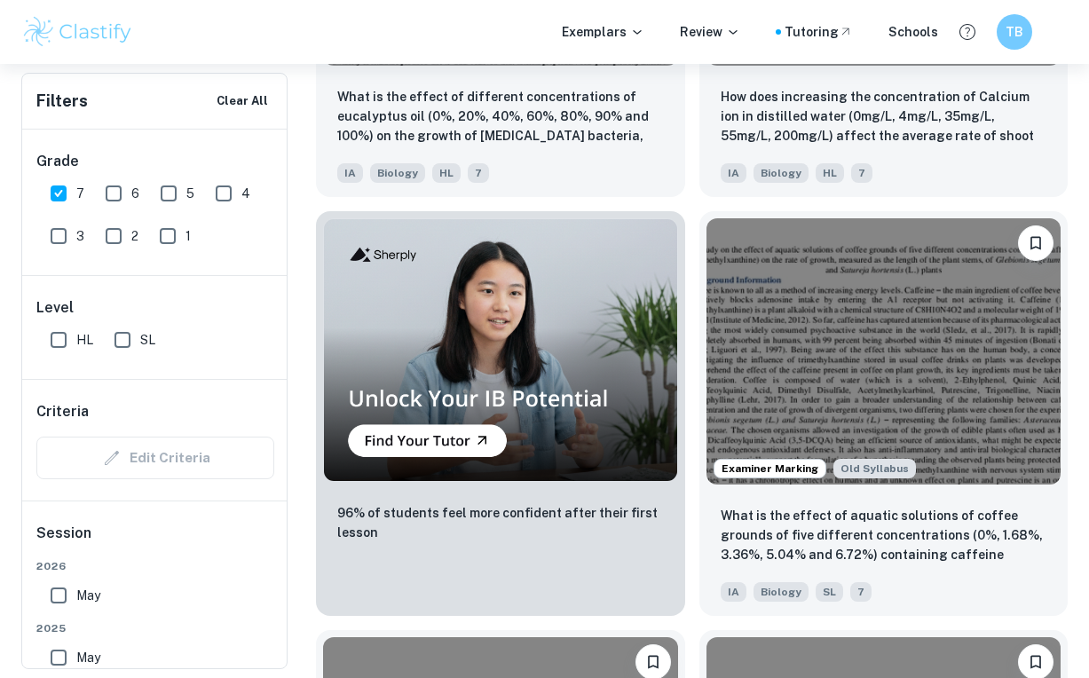
scroll to position [1780, 0]
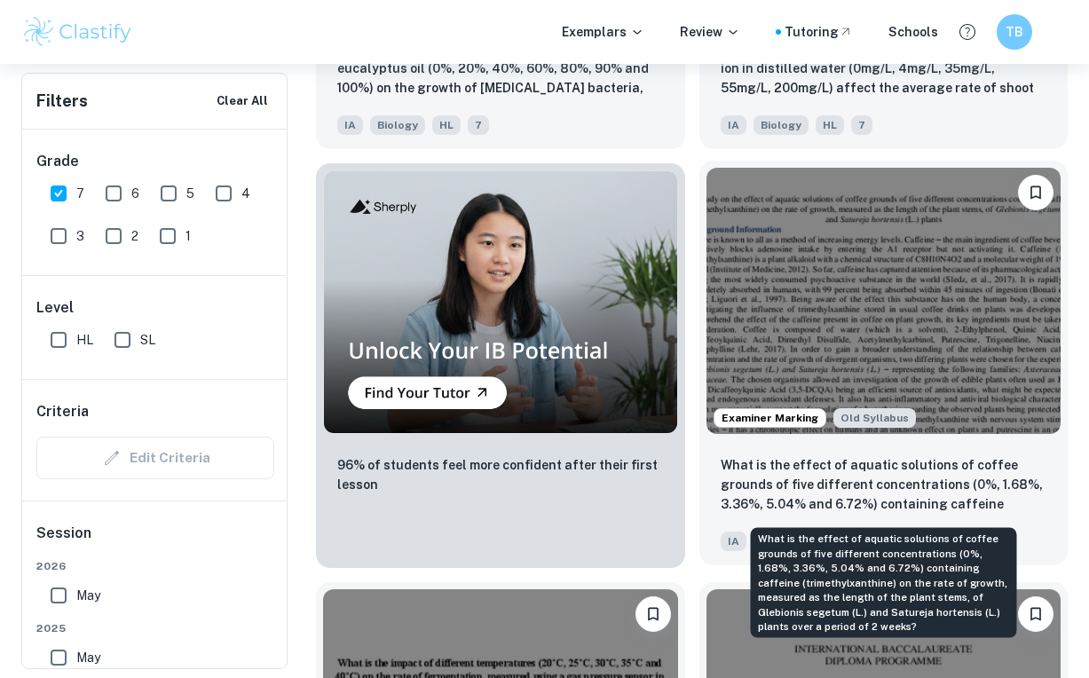
click at [817, 482] on p "What is the effect of aquatic solutions of coffee grounds of five different con…" at bounding box center [883, 485] width 327 height 60
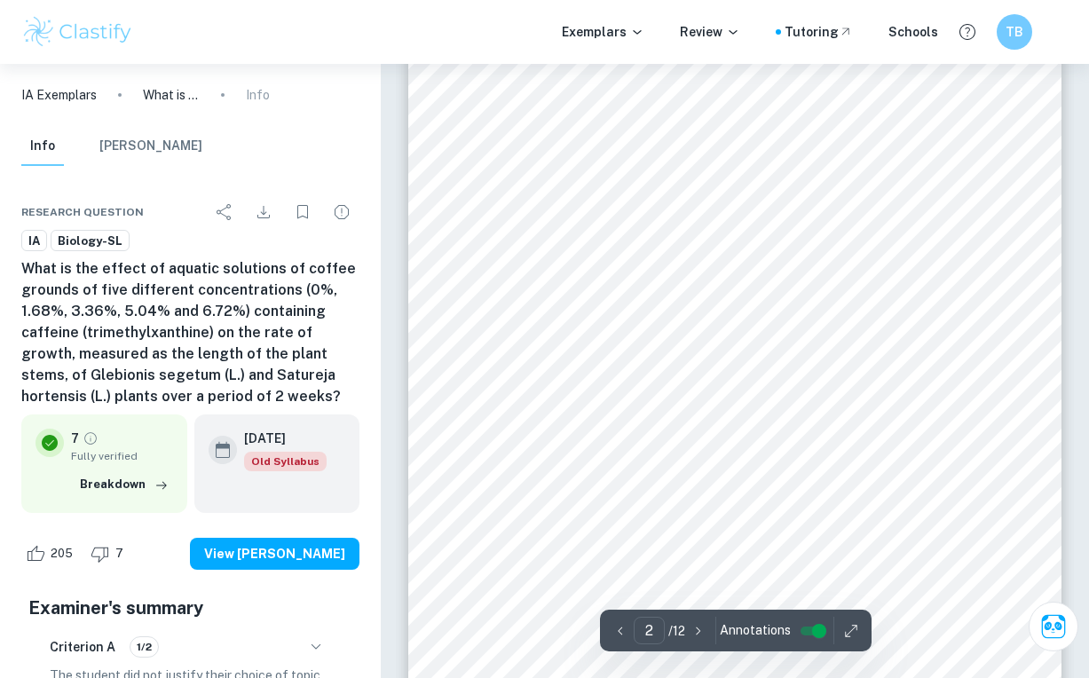
scroll to position [1061, 0]
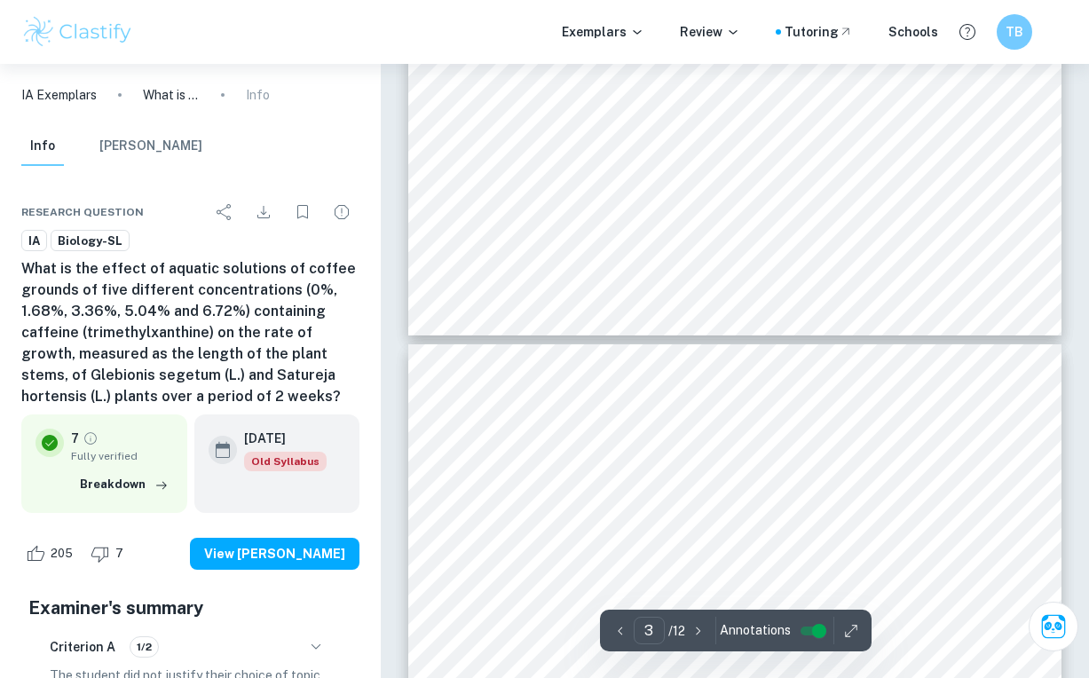
type input "4"
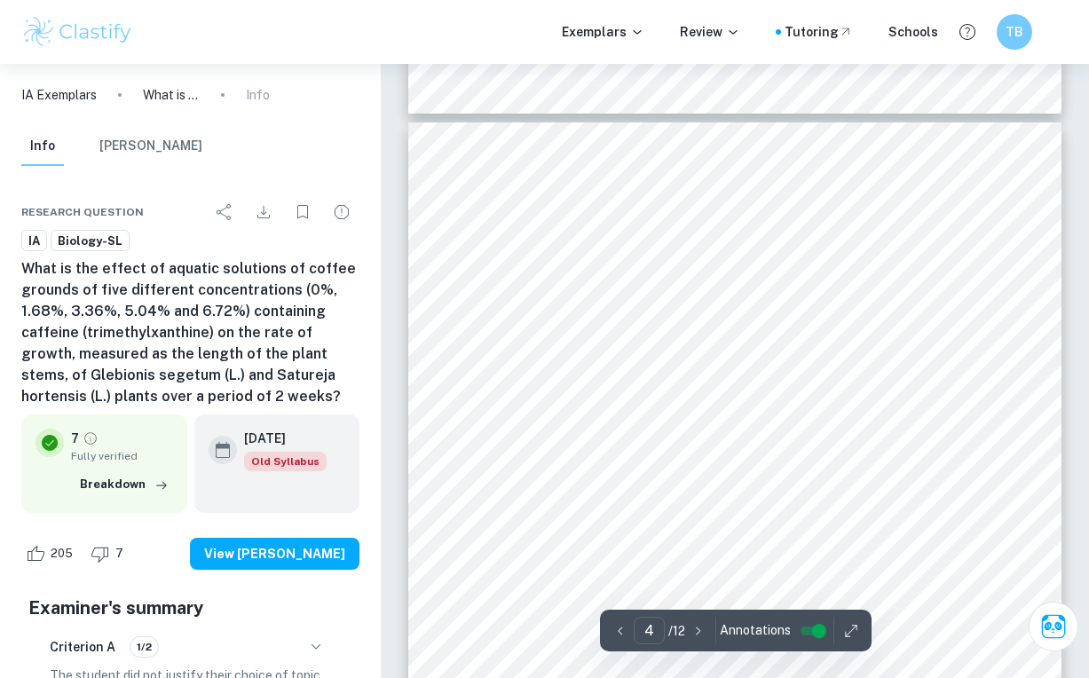
scroll to position [2644, 0]
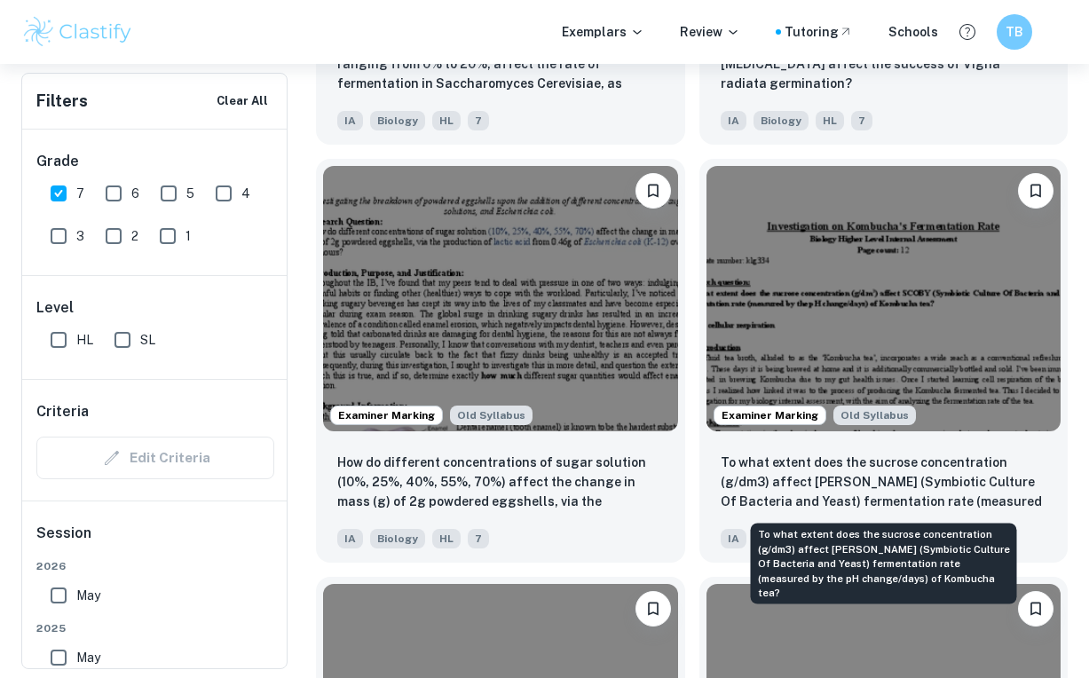
scroll to position [4296, 0]
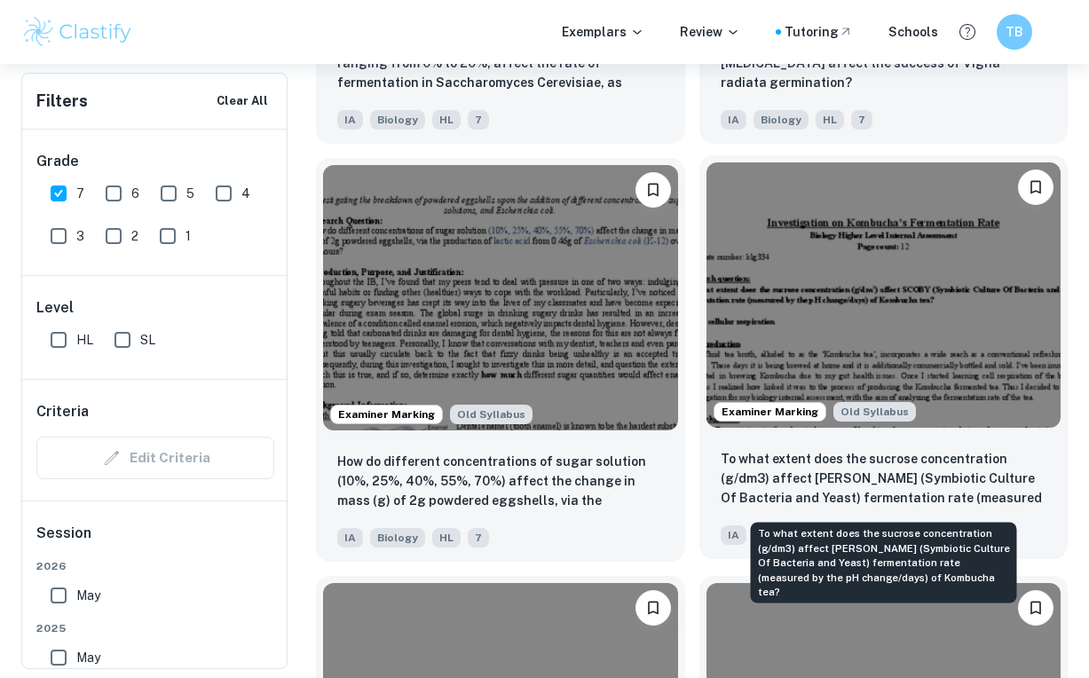
click at [751, 501] on p "To what extent does the sucrose concentration (g/dm3) affect [PERSON_NAME] (Sym…" at bounding box center [883, 479] width 327 height 60
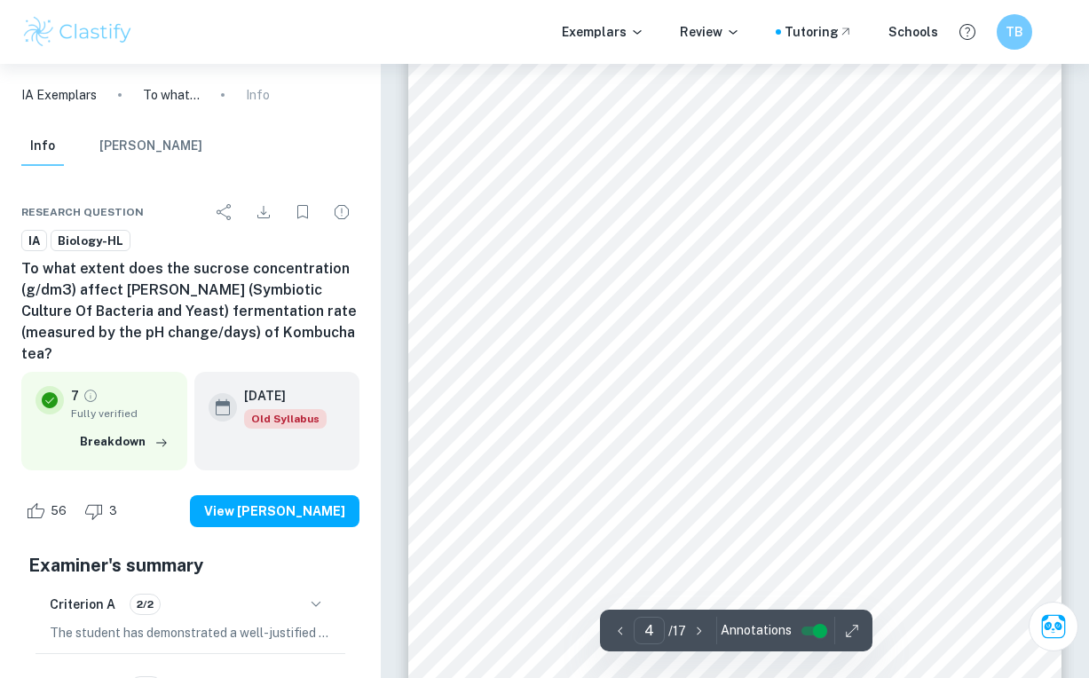
scroll to position [3025, 0]
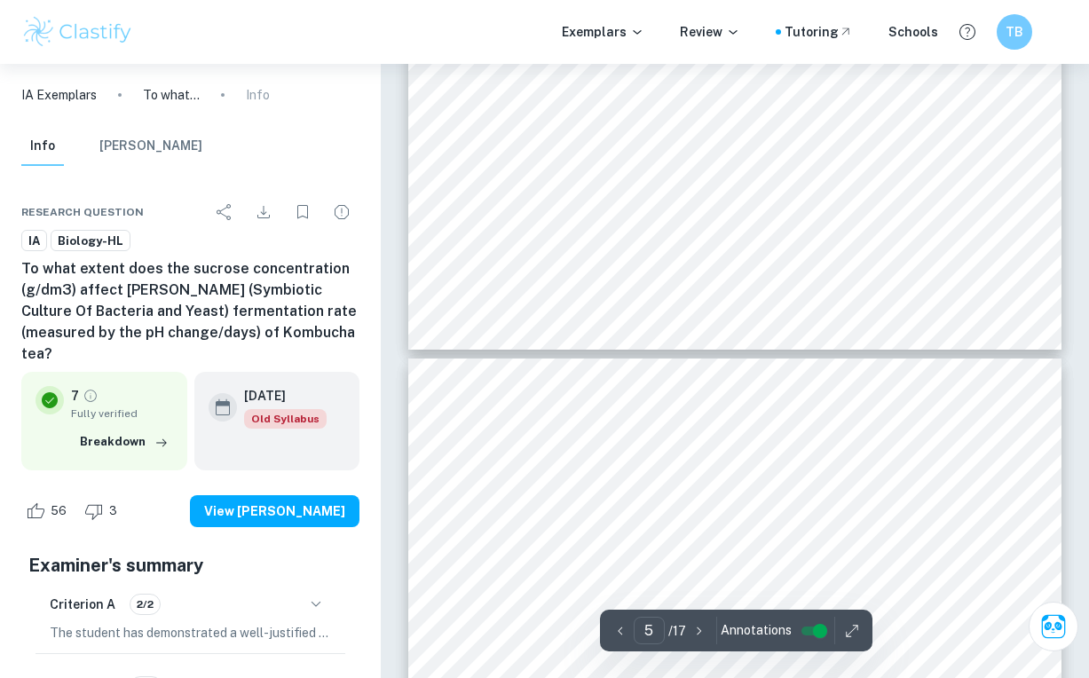
type input "6"
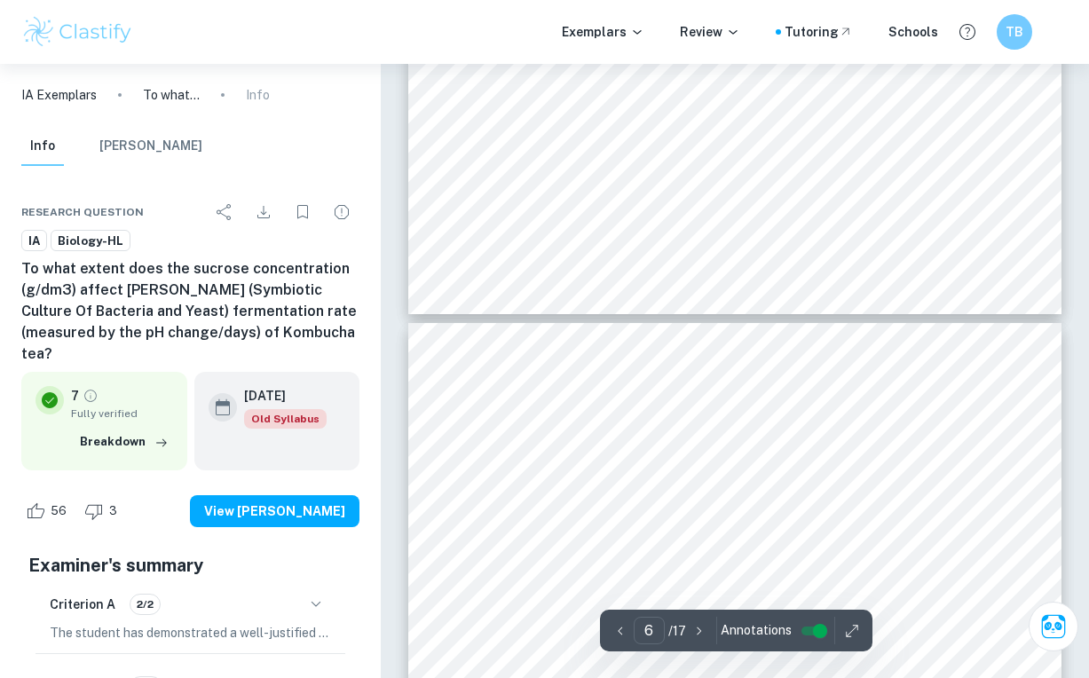
scroll to position [4538, 0]
